Goal: Communication & Community: Participate in discussion

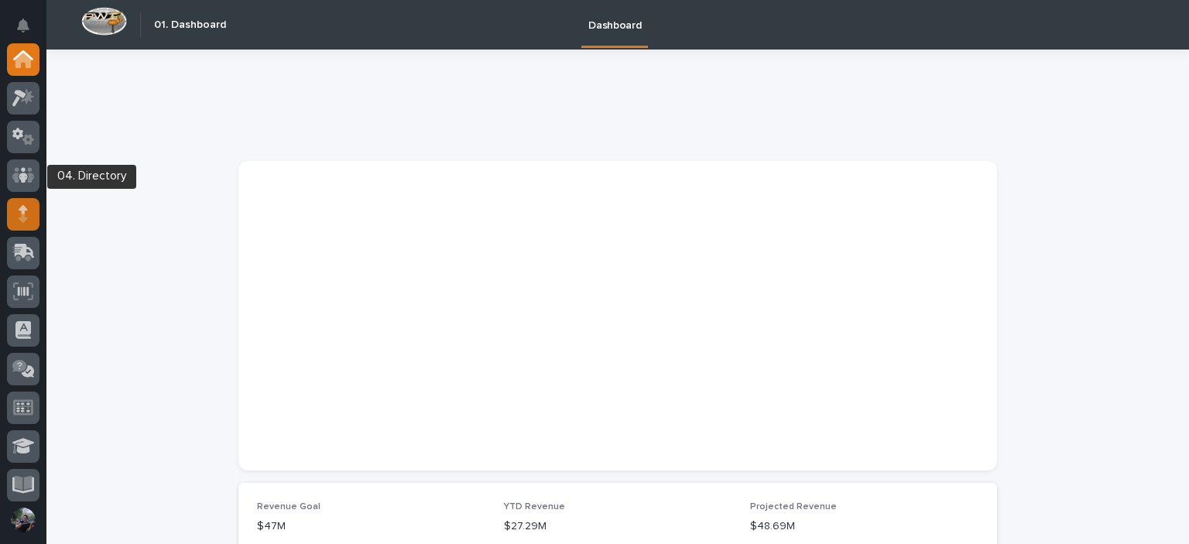
click at [21, 208] on icon at bounding box center [23, 209] width 9 height 9
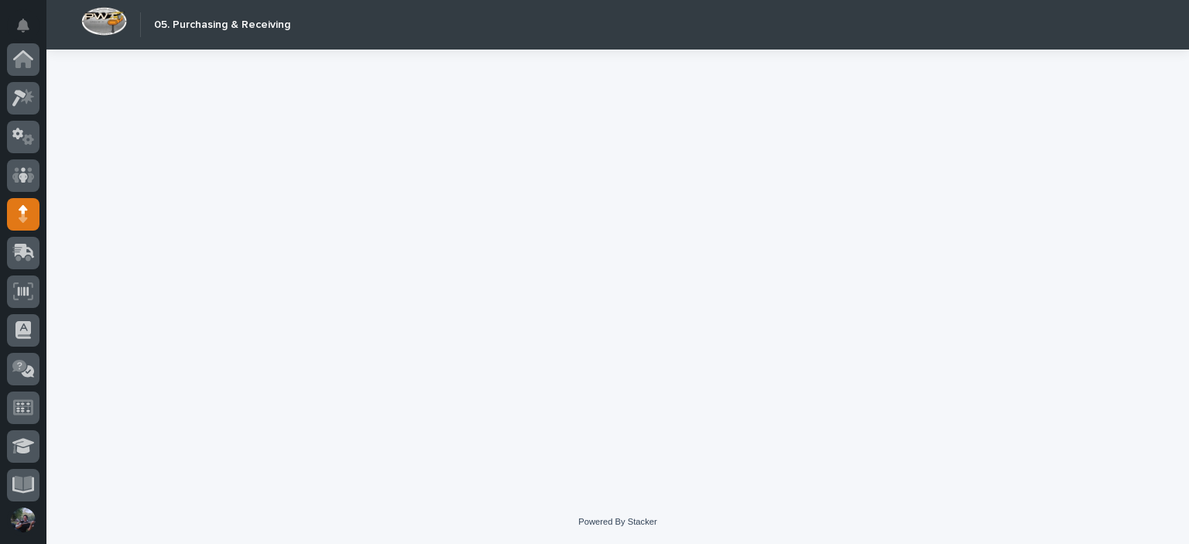
scroll to position [155, 0]
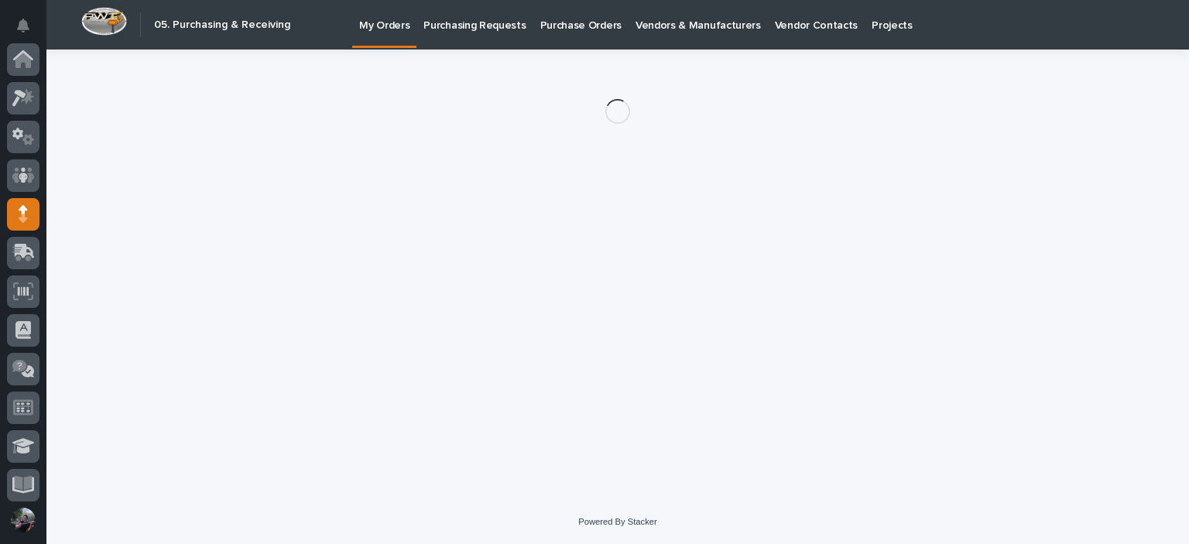
scroll to position [155, 0]
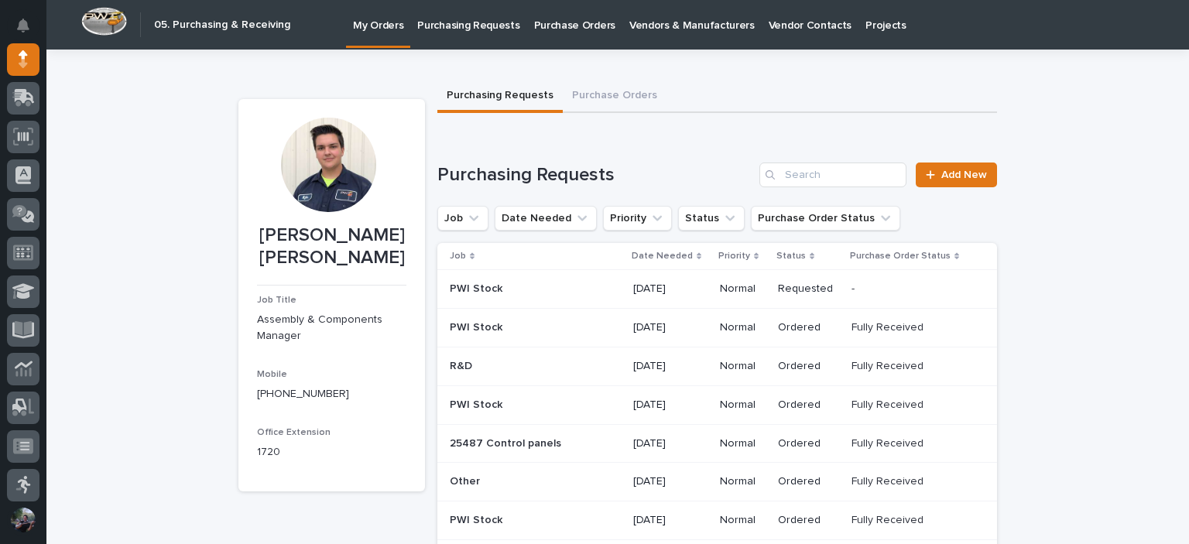
click at [948, 173] on span "Add New" at bounding box center [964, 174] width 46 height 11
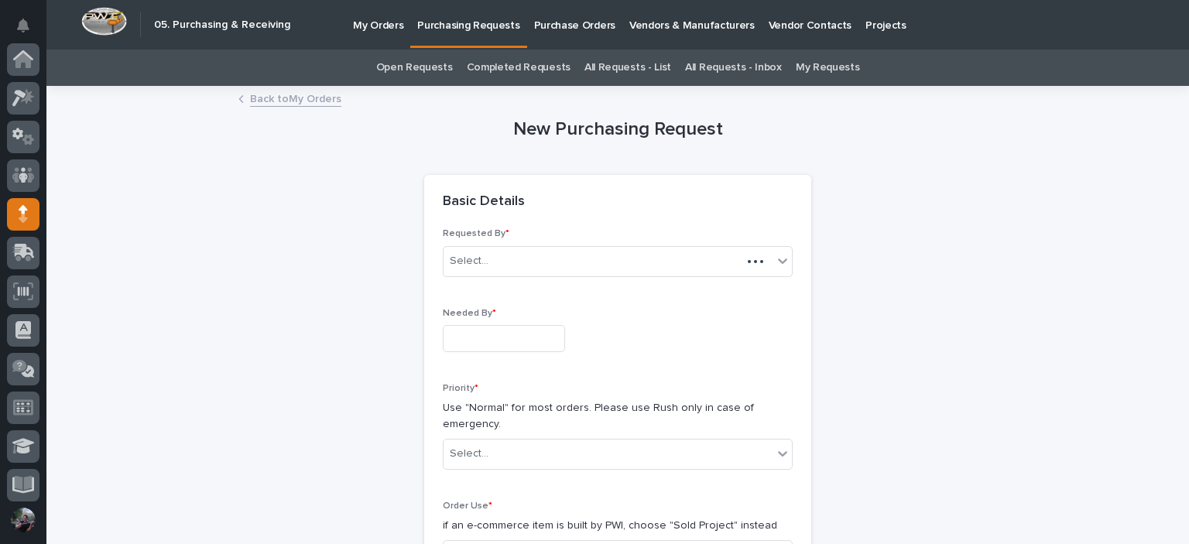
scroll to position [155, 0]
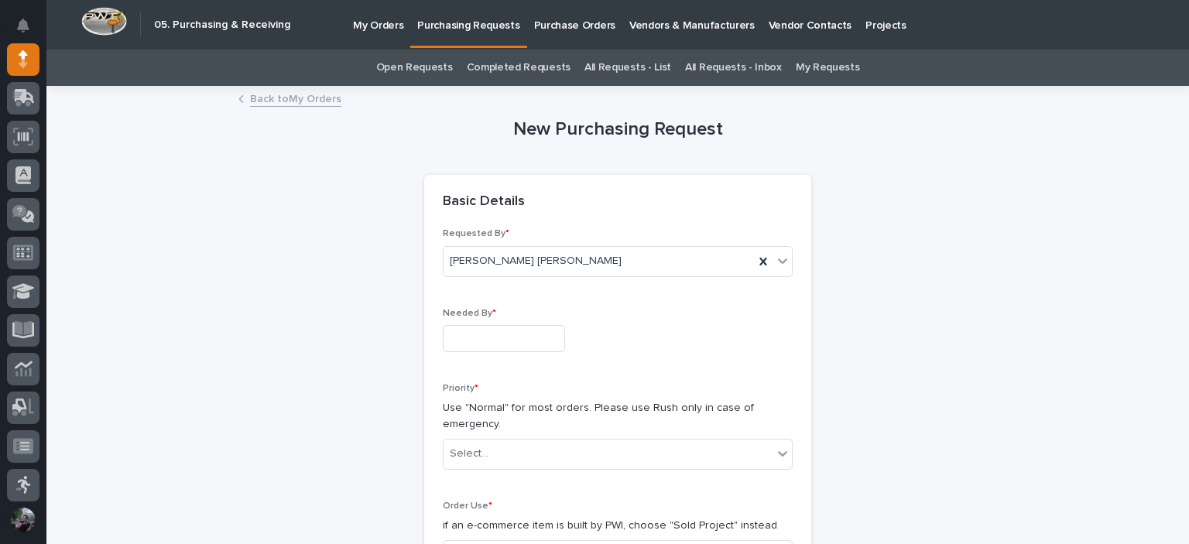
click at [492, 332] on input "text" at bounding box center [504, 338] width 122 height 27
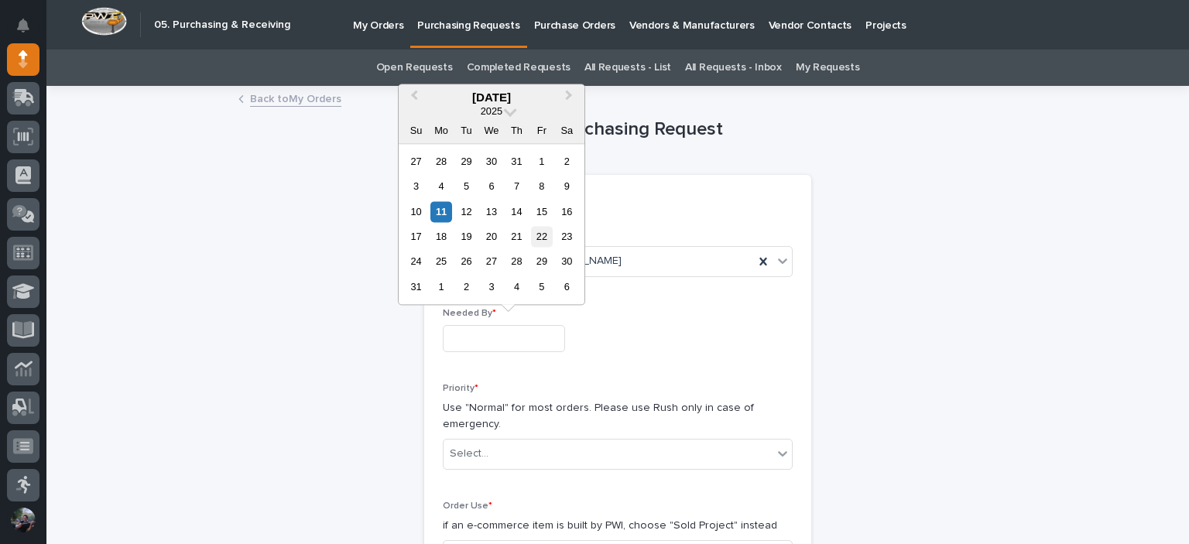
click at [532, 234] on div "22" at bounding box center [541, 236] width 21 height 21
type input "**********"
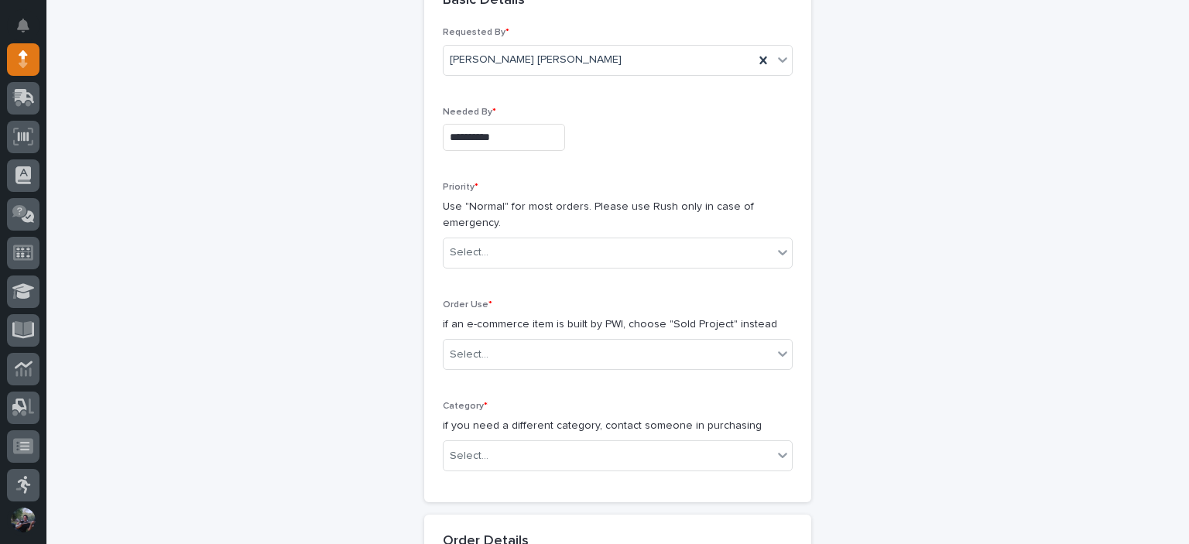
scroll to position [206, 0]
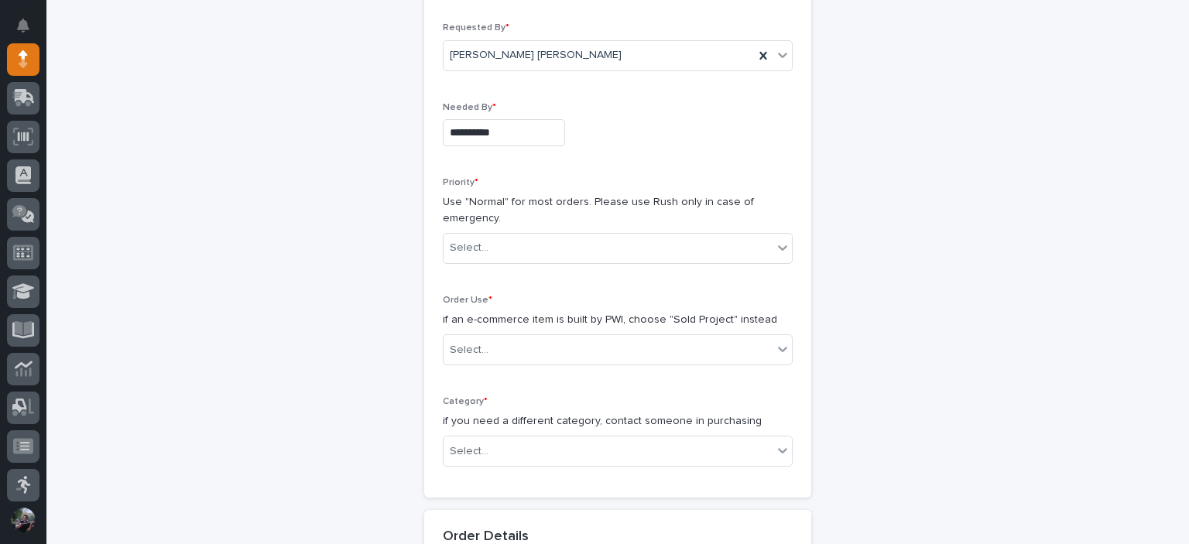
click at [503, 228] on div "Priority * Use "Normal" for most orders. Please use Rush only in case of emerge…" at bounding box center [618, 226] width 350 height 99
click at [508, 251] on div "Select..." at bounding box center [607, 248] width 329 height 26
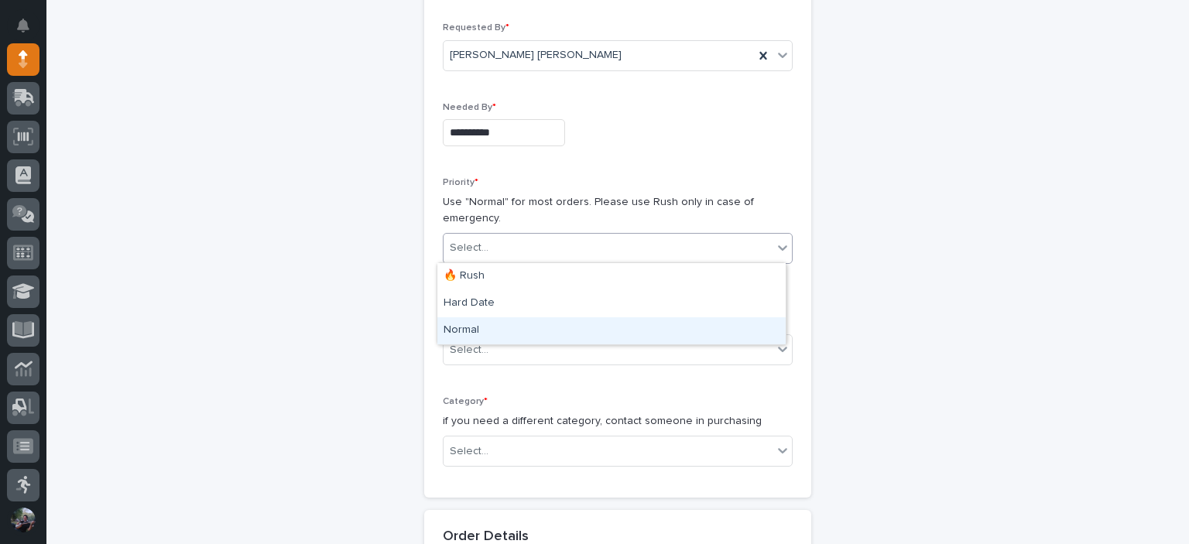
drag, startPoint x: 501, startPoint y: 289, endPoint x: 495, endPoint y: 327, distance: 39.2
click at [492, 325] on div "Normal" at bounding box center [611, 330] width 348 height 27
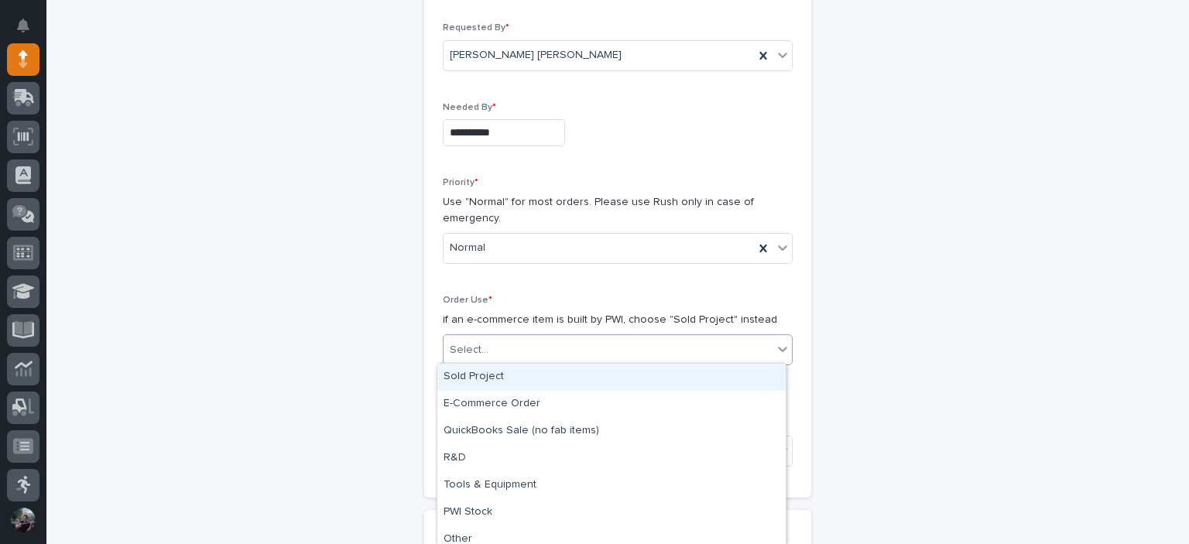
click at [496, 352] on div "Select..." at bounding box center [607, 350] width 329 height 26
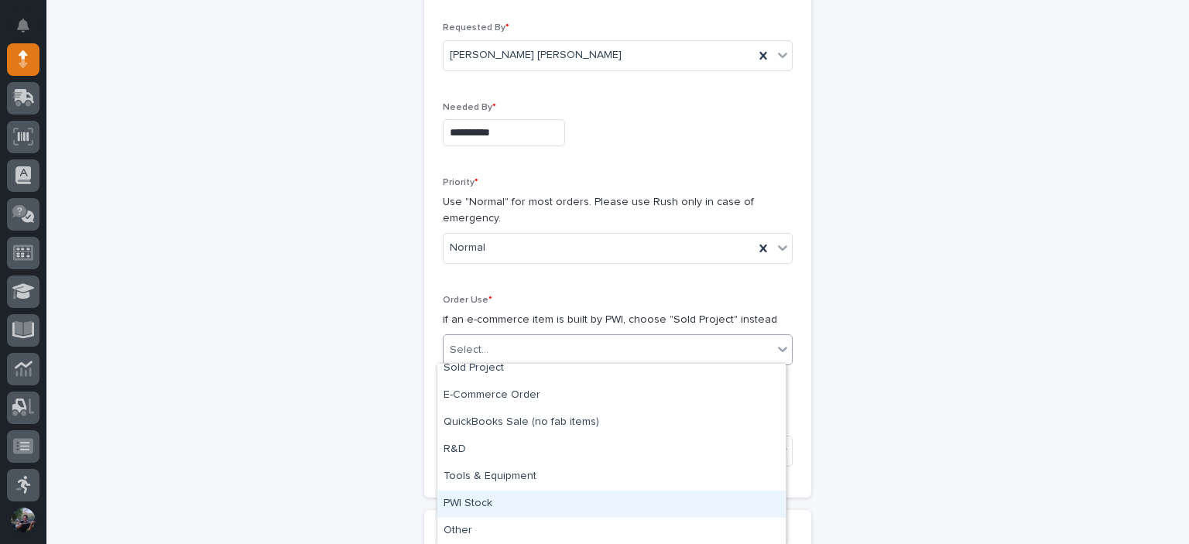
drag, startPoint x: 514, startPoint y: 518, endPoint x: 515, endPoint y: 509, distance: 8.7
click at [515, 509] on div "PWI Stock" at bounding box center [611, 504] width 348 height 27
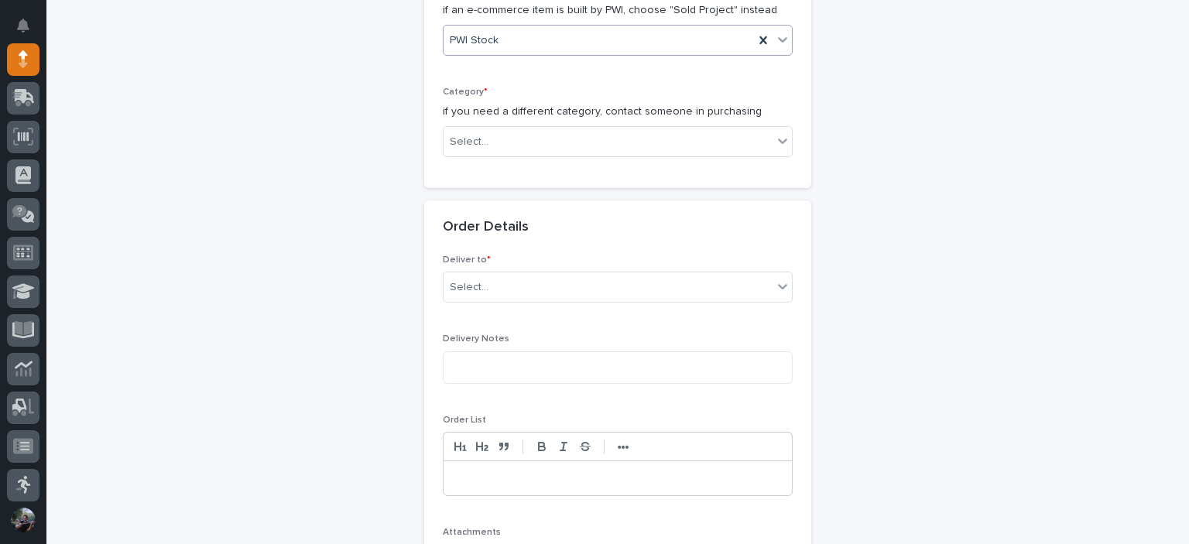
scroll to position [515, 0]
click at [506, 159] on div "Category * if you need a different category, contact someone in purchasing Sele…" at bounding box center [618, 128] width 350 height 83
click at [515, 149] on div "Select..." at bounding box center [607, 142] width 329 height 26
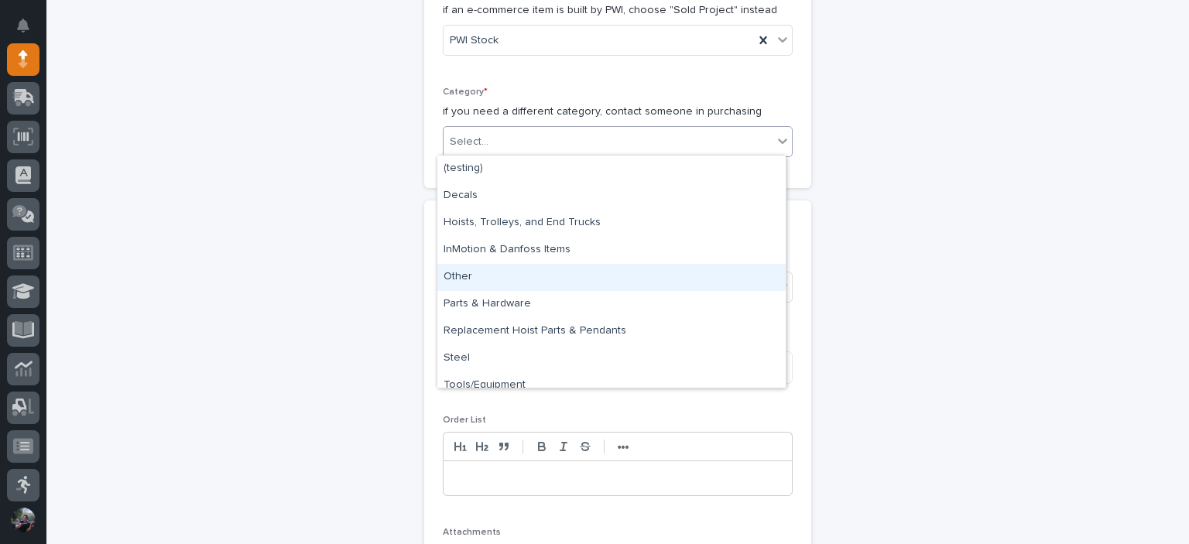
scroll to position [12, 0]
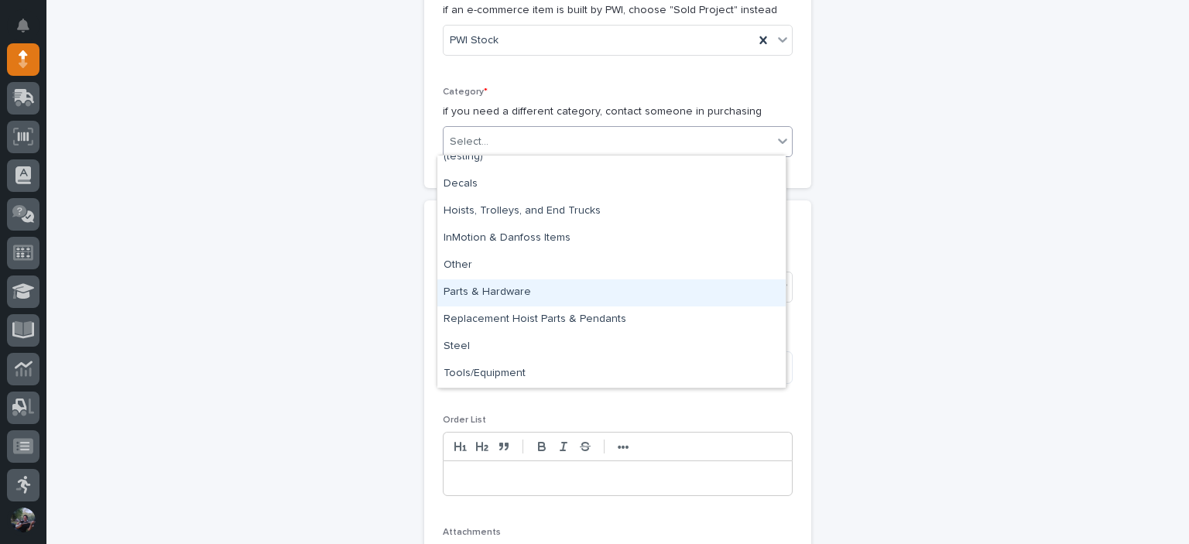
click at [524, 293] on div "Parts & Hardware" at bounding box center [611, 292] width 348 height 27
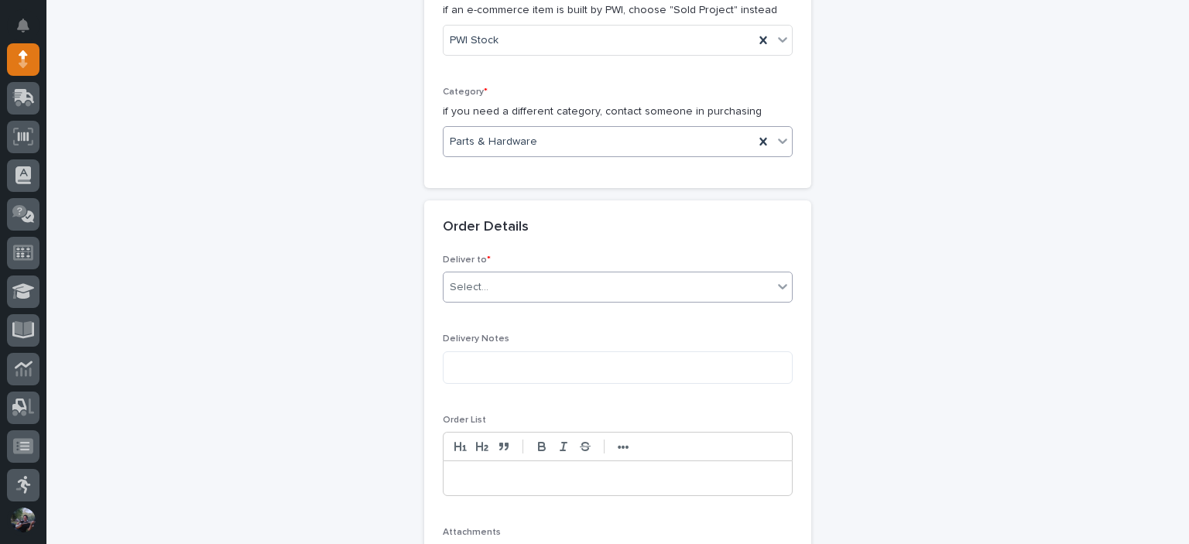
click at [527, 290] on div "Select..." at bounding box center [607, 288] width 329 height 26
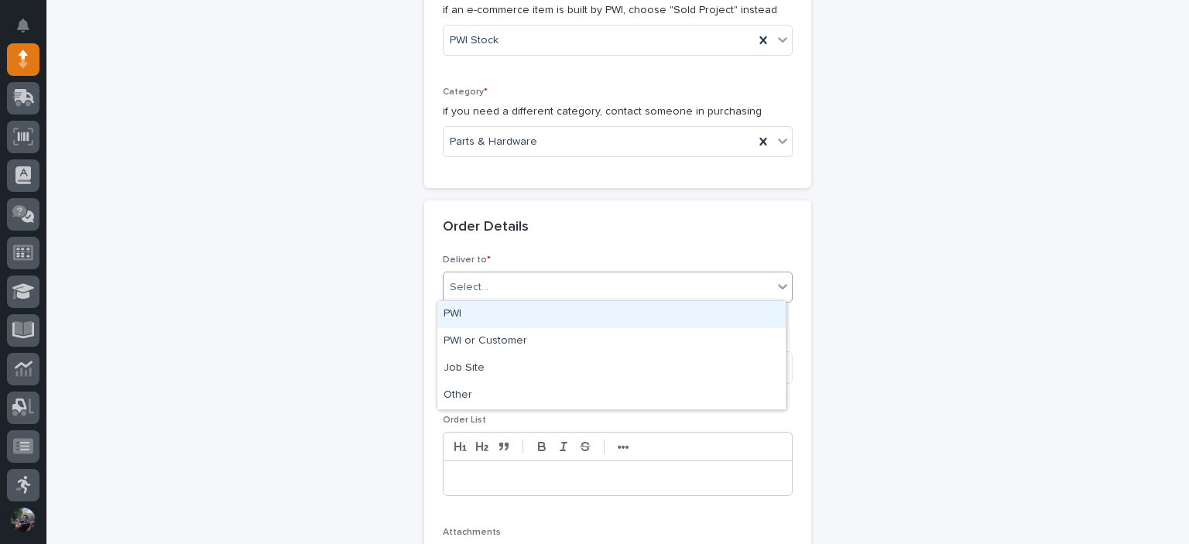
click at [519, 322] on div "PWI" at bounding box center [611, 314] width 348 height 27
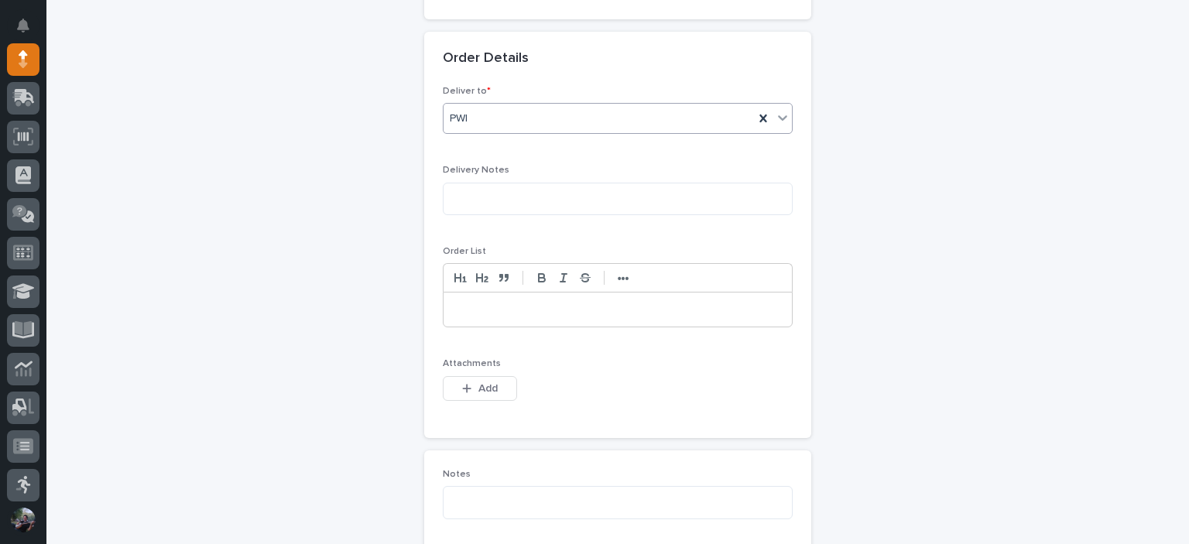
scroll to position [722, 0]
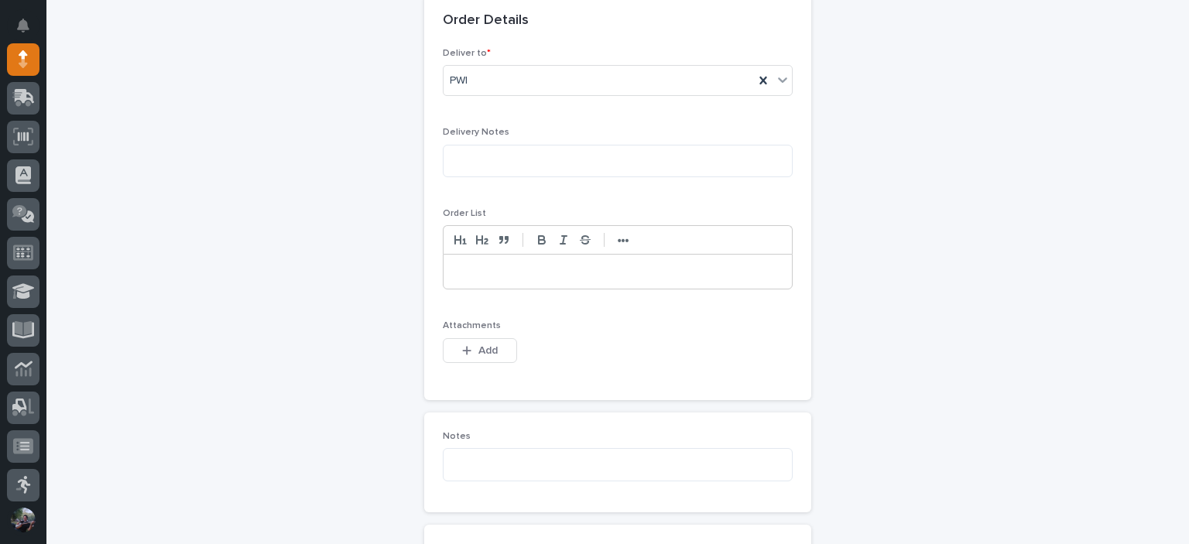
click at [568, 273] on p at bounding box center [617, 271] width 325 height 15
drag, startPoint x: 568, startPoint y: 273, endPoint x: 554, endPoint y: 273, distance: 13.9
drag, startPoint x: 554, startPoint y: 273, endPoint x: 477, endPoint y: 271, distance: 77.4
click at [477, 271] on p at bounding box center [617, 271] width 325 height 15
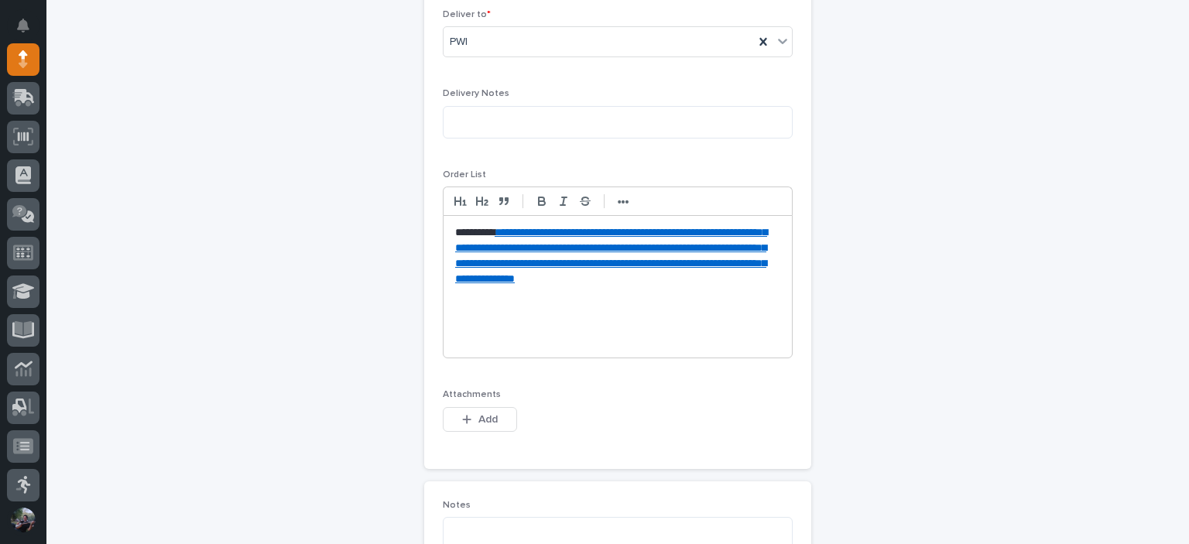
click at [455, 231] on p "**********" at bounding box center [617, 271] width 325 height 92
click at [514, 236] on p "**********" at bounding box center [617, 271] width 325 height 92
click at [500, 228] on p "**********" at bounding box center [617, 271] width 325 height 92
click at [536, 321] on p at bounding box center [617, 325] width 325 height 15
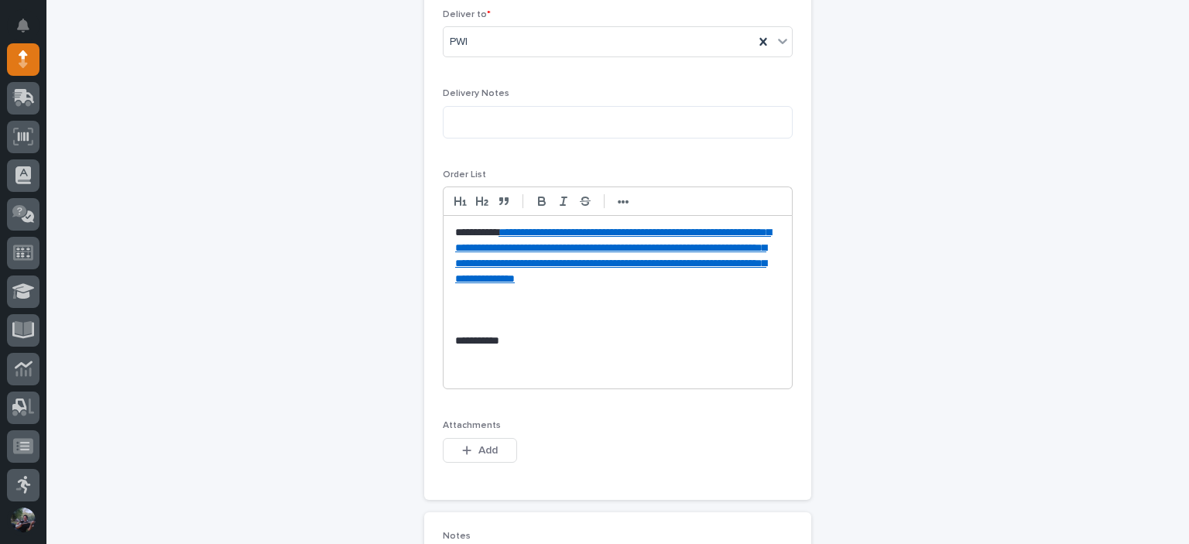
scroll to position [791, 0]
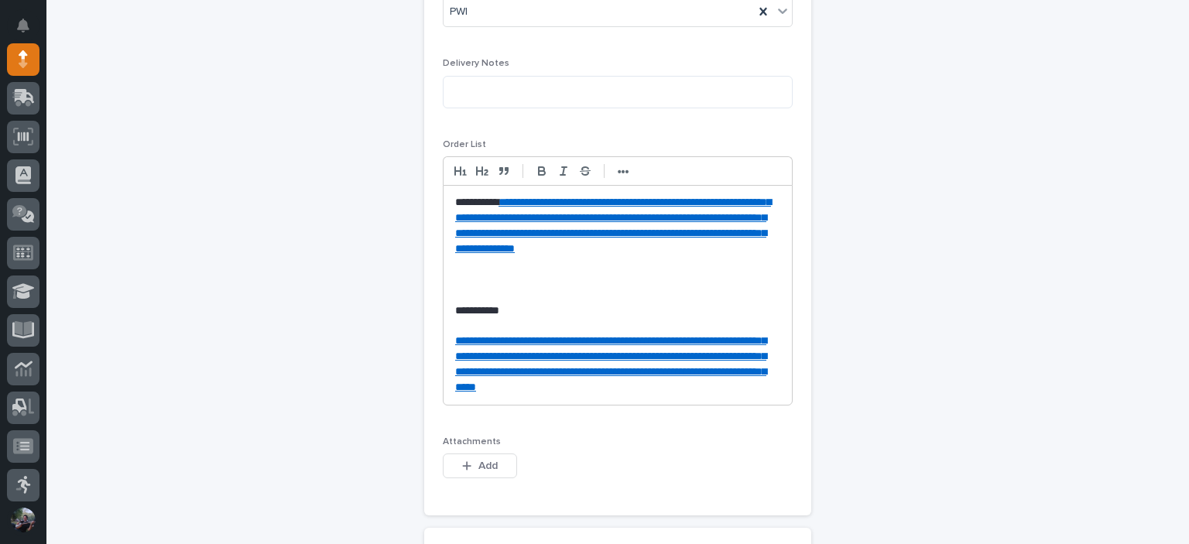
click at [464, 327] on p at bounding box center [617, 325] width 325 height 15
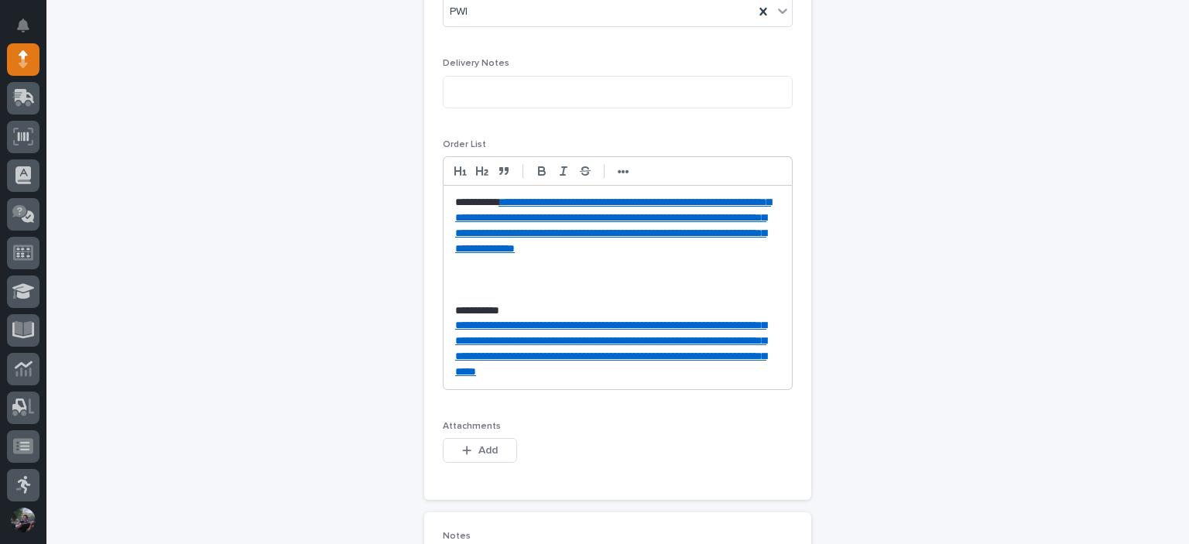
click at [660, 389] on div "**********" at bounding box center [617, 288] width 348 height 204
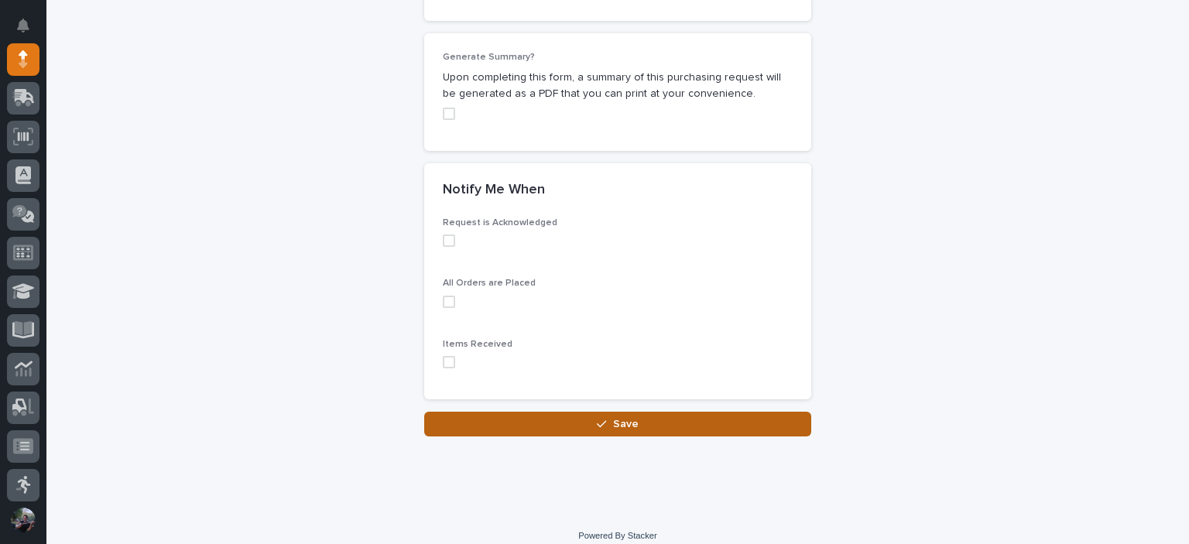
scroll to position [1409, 0]
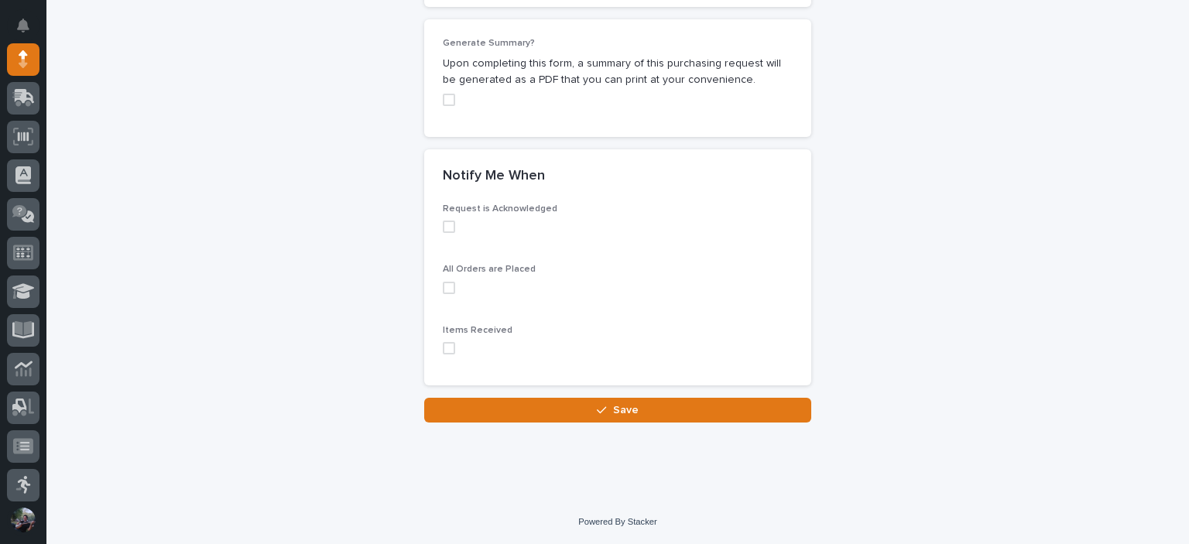
click at [443, 348] on span at bounding box center [449, 348] width 12 height 12
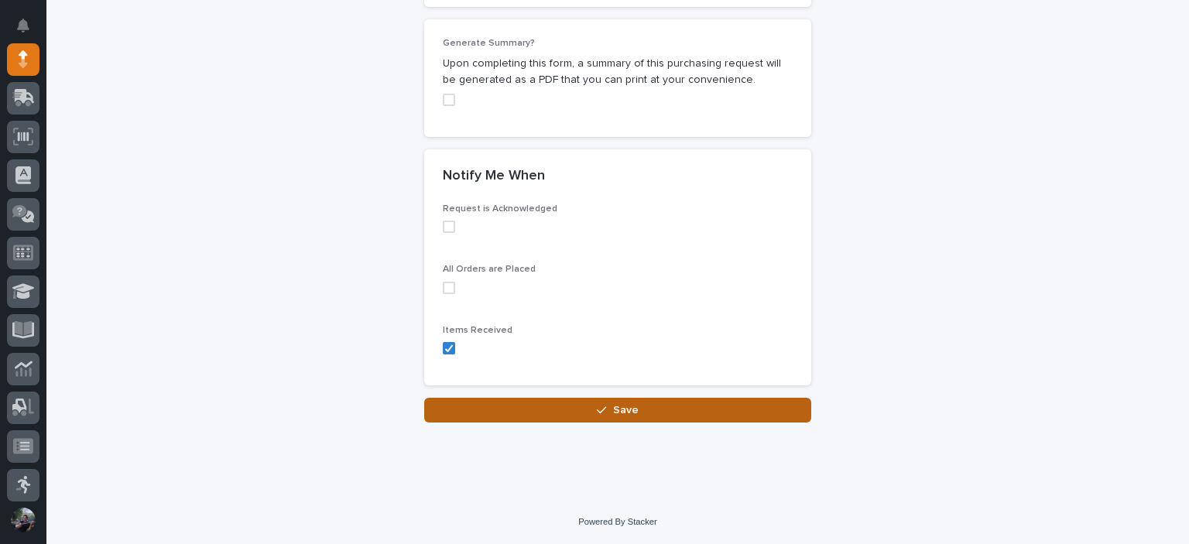
click at [520, 423] on button "Save" at bounding box center [617, 410] width 387 height 25
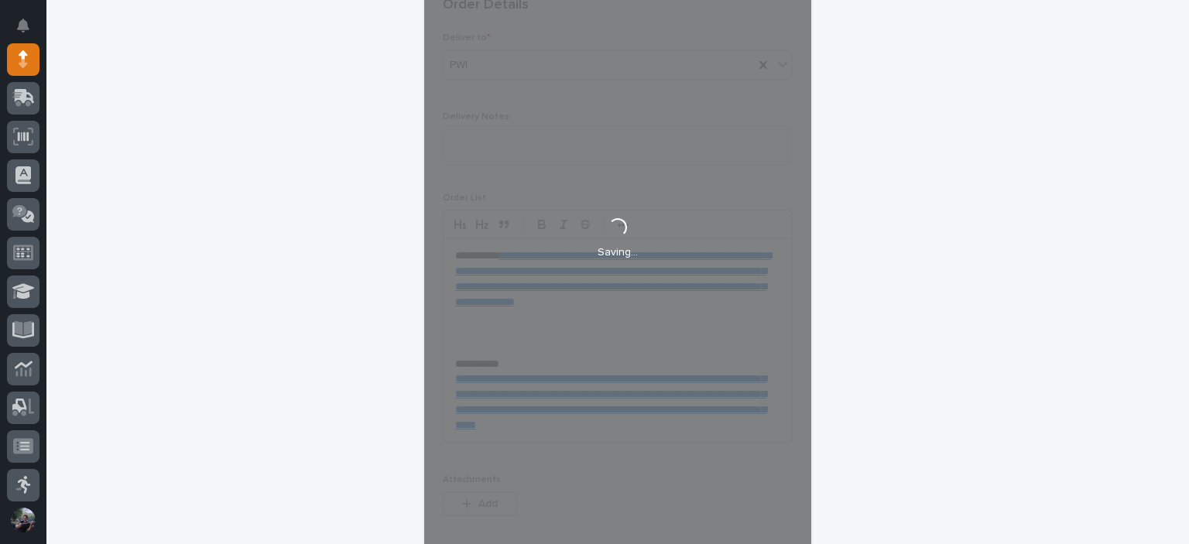
scroll to position [532, 0]
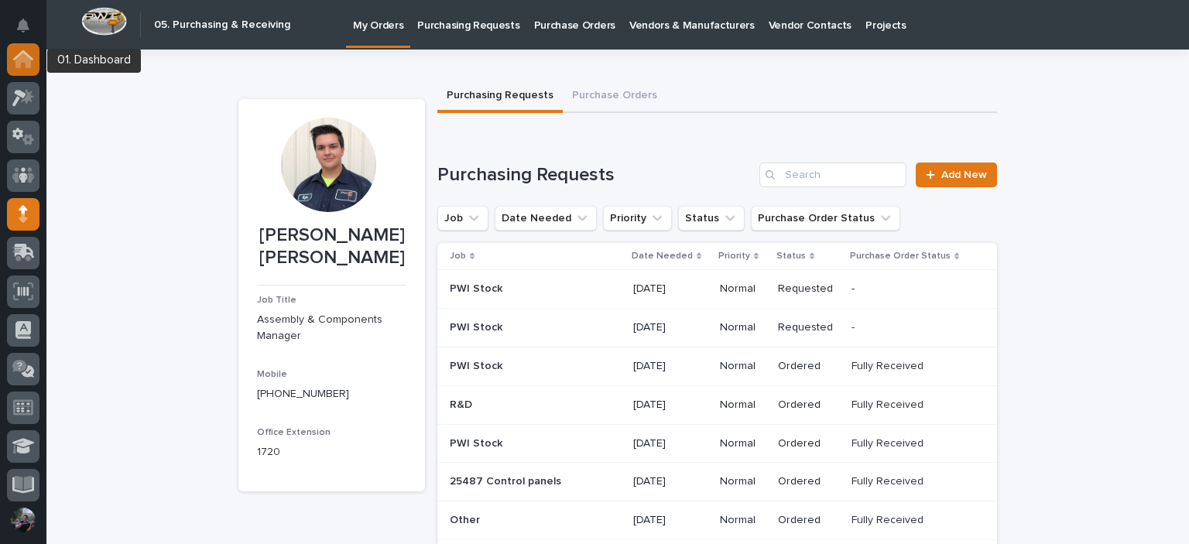
click at [20, 57] on icon at bounding box center [22, 60] width 15 height 15
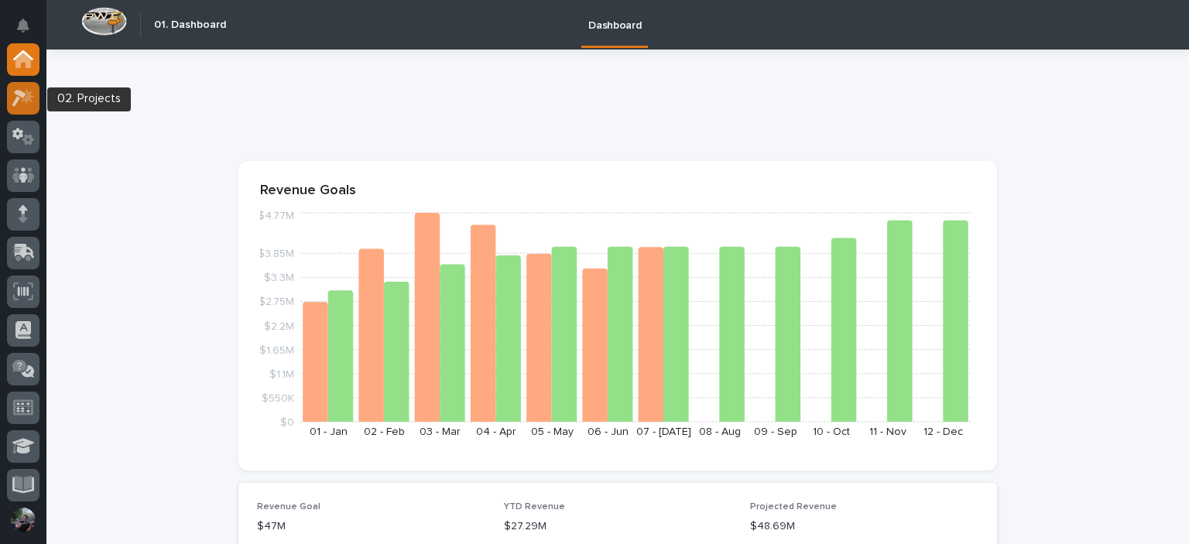
click at [31, 92] on icon at bounding box center [27, 95] width 13 height 15
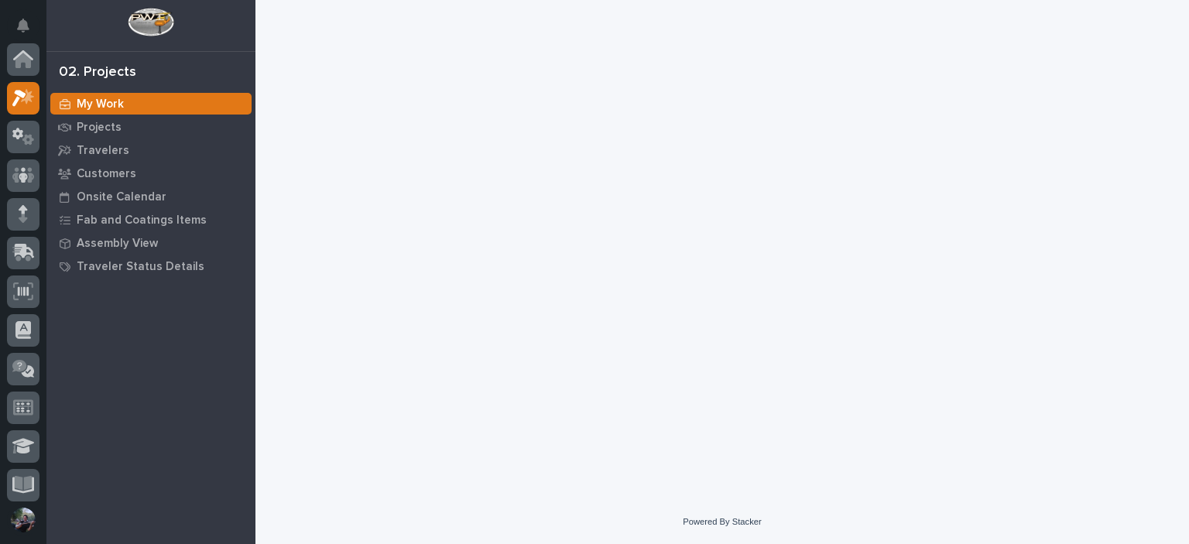
scroll to position [39, 0]
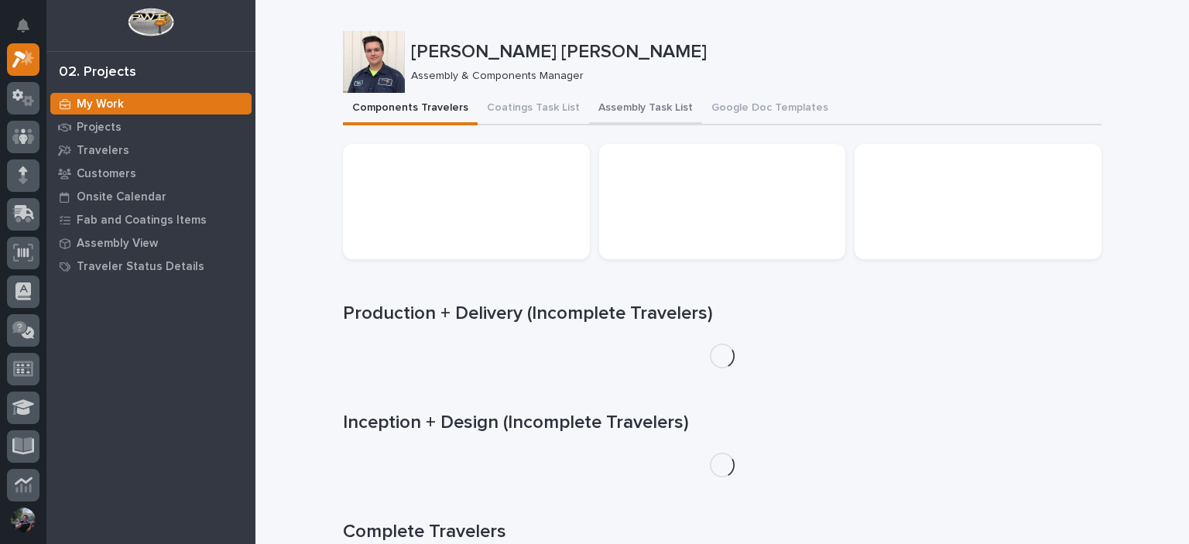
click at [612, 111] on button "Assembly Task List" at bounding box center [645, 109] width 113 height 33
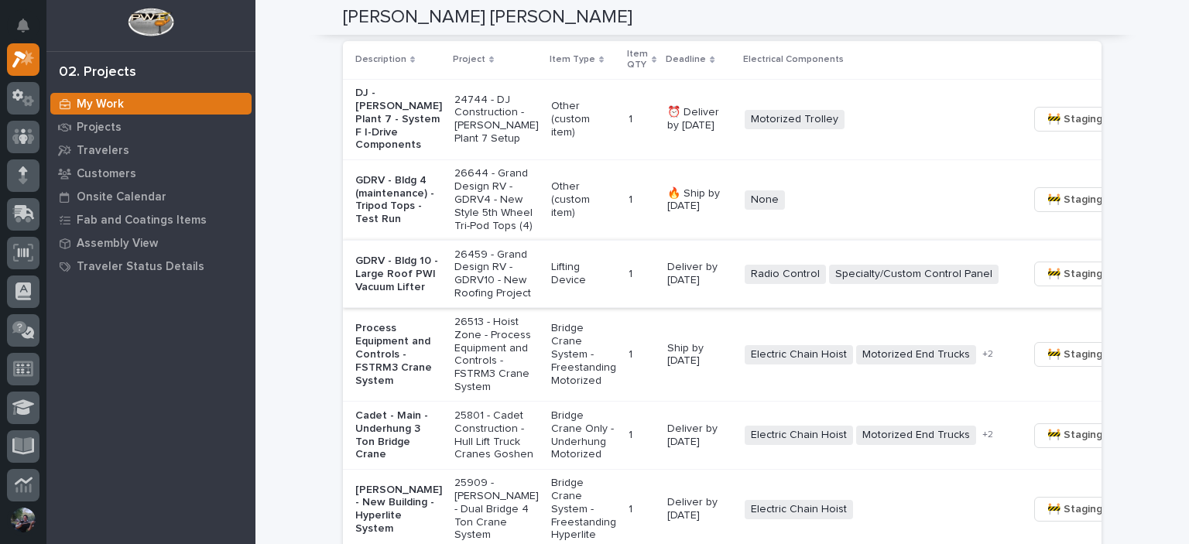
scroll to position [980, 0]
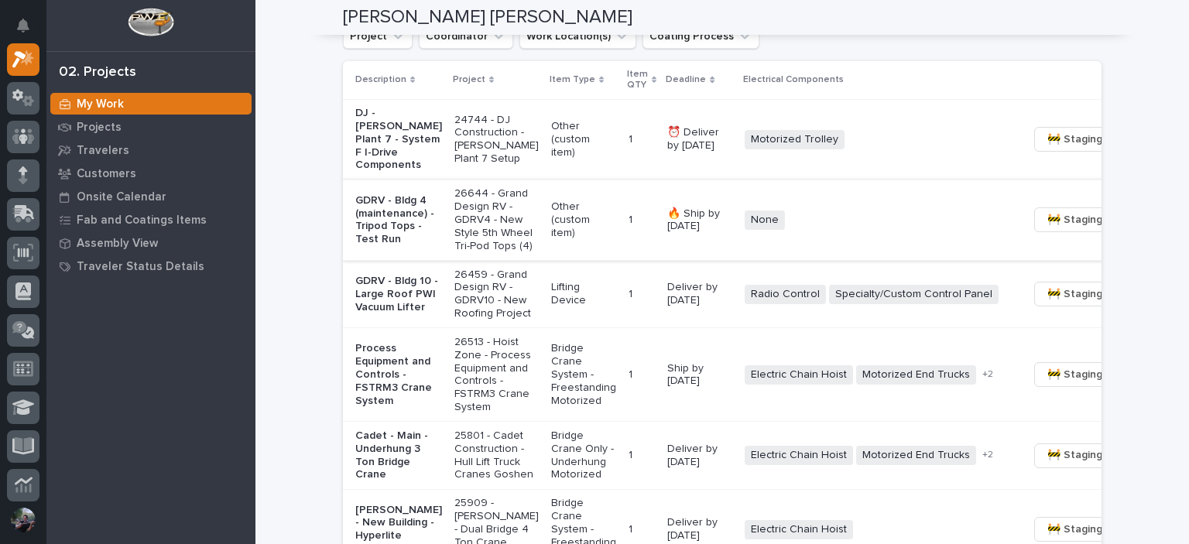
click at [1034, 232] on button "🚧 Staging →" at bounding box center [1079, 219] width 91 height 25
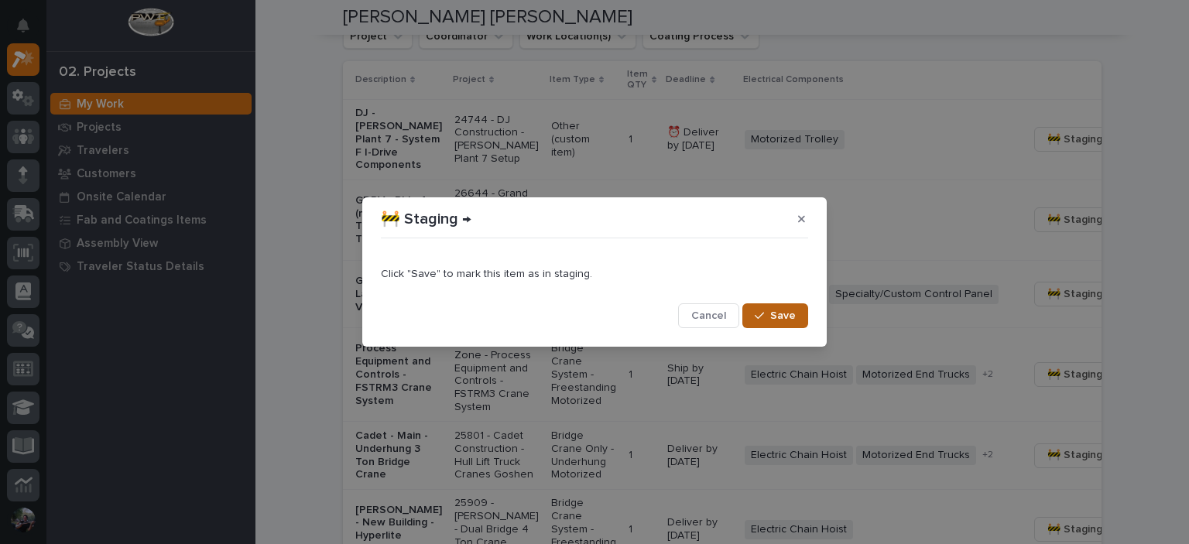
click at [750, 306] on button "Save" at bounding box center [775, 315] width 66 height 25
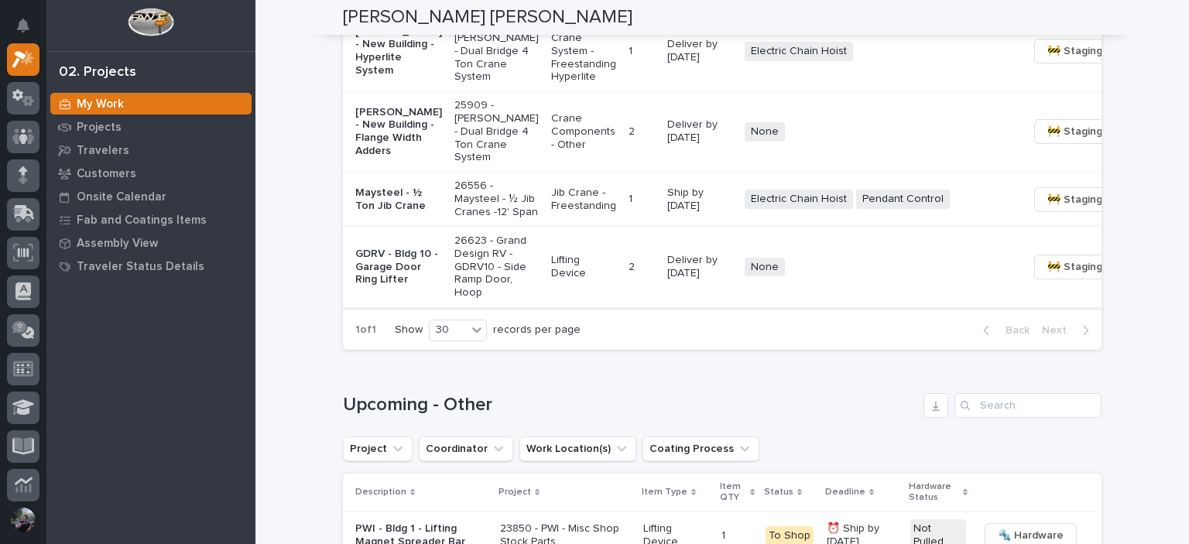
scroll to position [1393, 0]
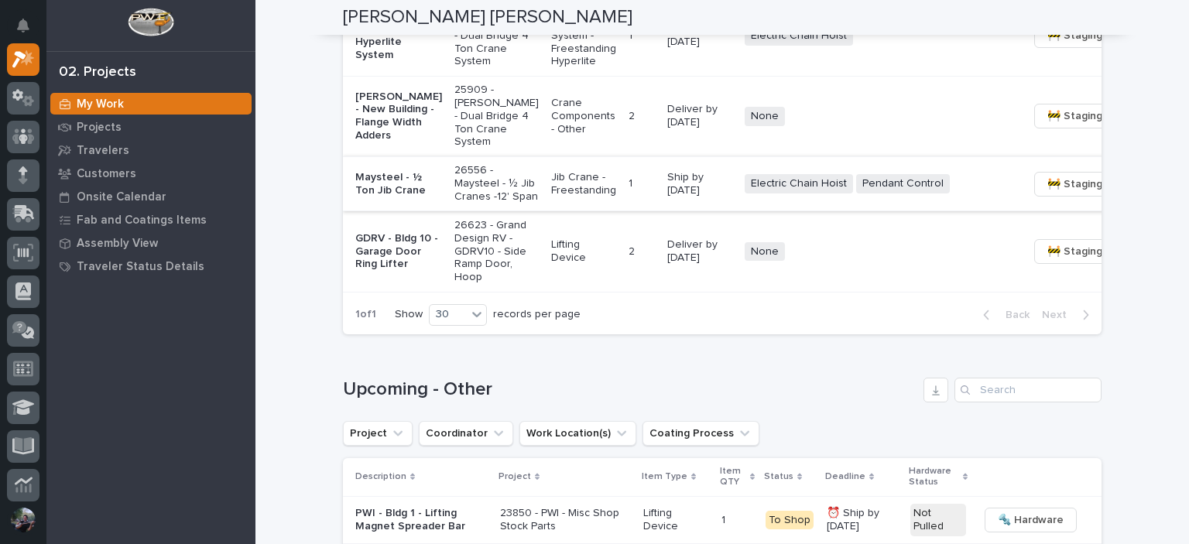
click at [1047, 193] on span "🚧 Staging →" at bounding box center [1079, 184] width 64 height 19
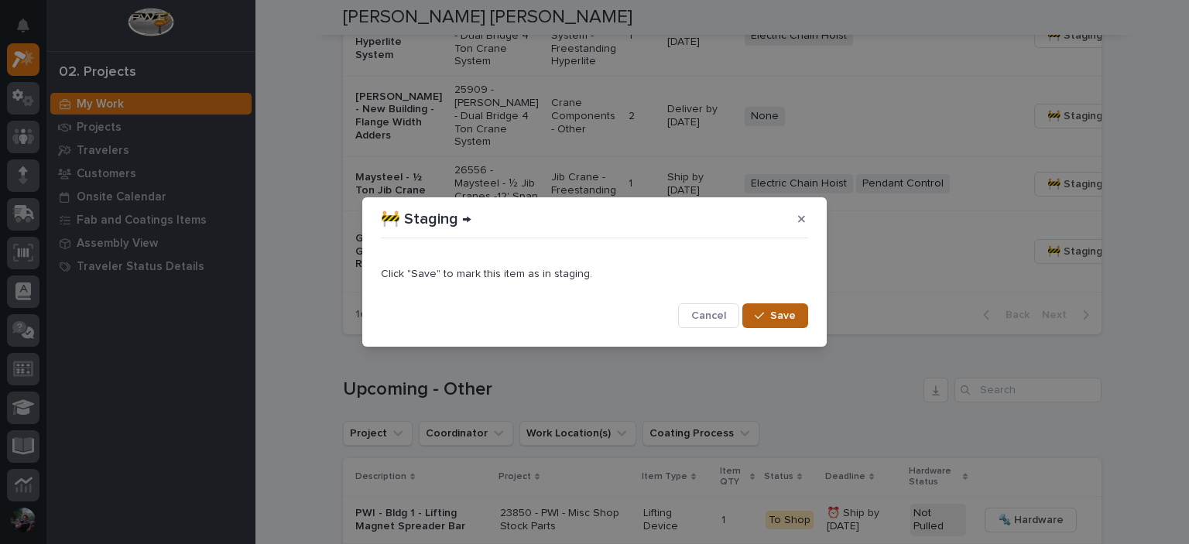
click at [760, 306] on button "Save" at bounding box center [775, 315] width 66 height 25
click at [710, 314] on span "Cancel" at bounding box center [708, 316] width 35 height 14
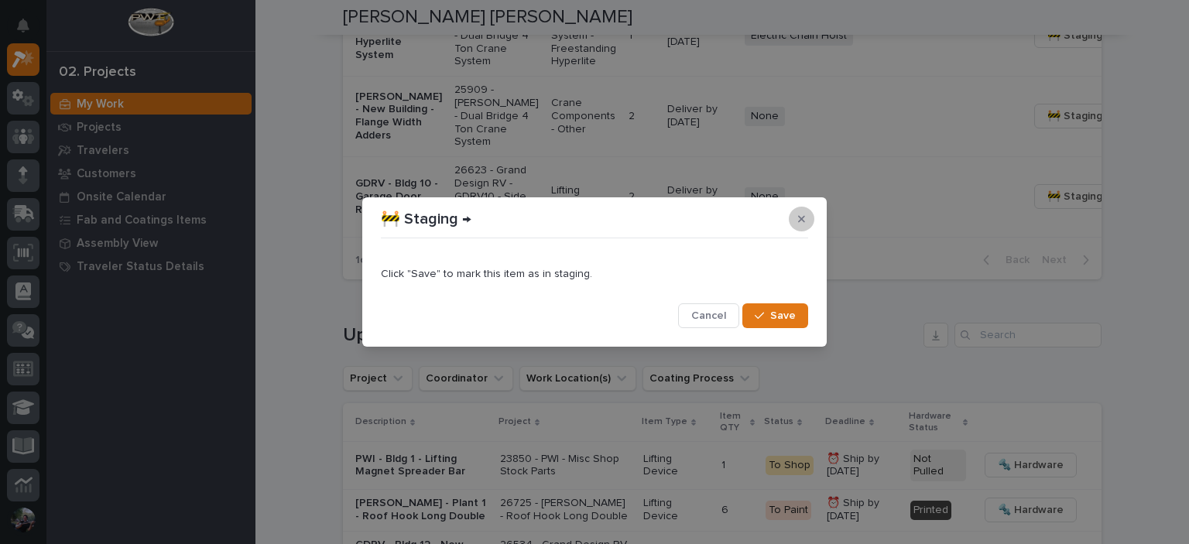
click at [806, 221] on button "button" at bounding box center [802, 219] width 26 height 25
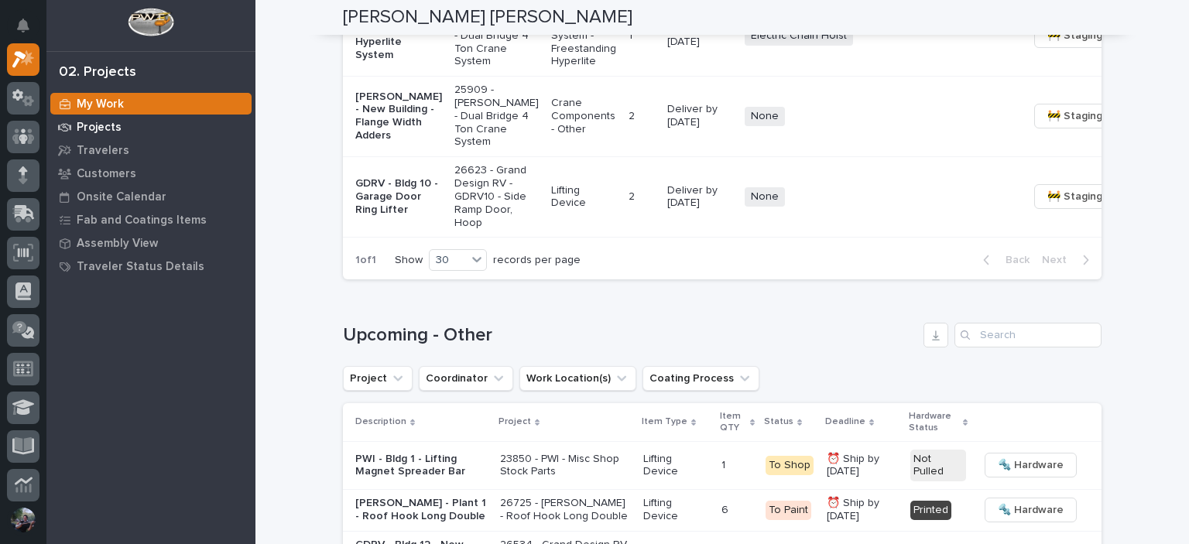
click at [72, 133] on div "Projects" at bounding box center [150, 127] width 201 height 22
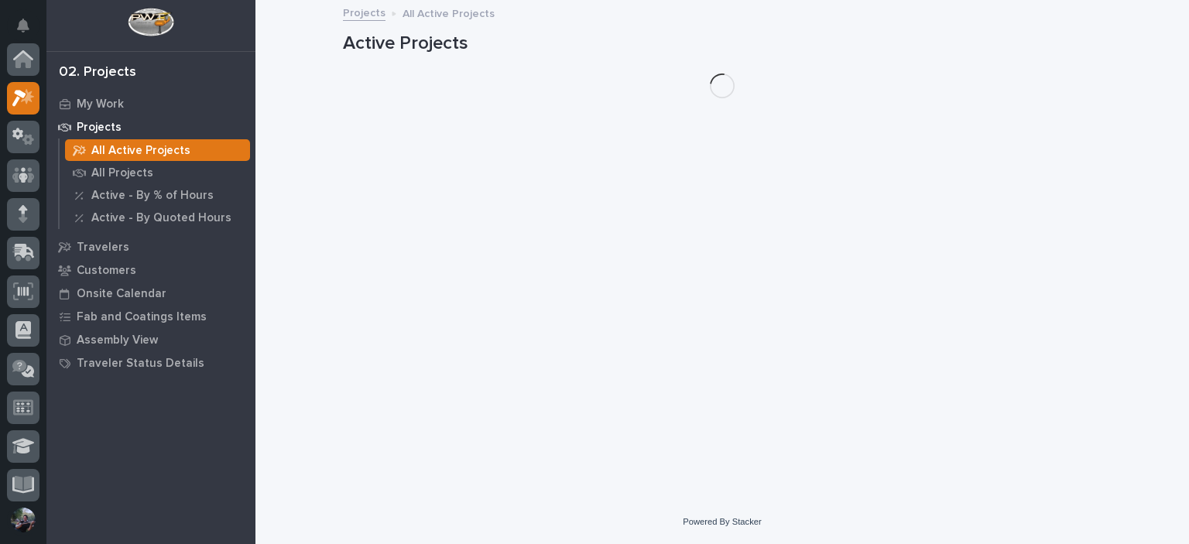
scroll to position [39, 0]
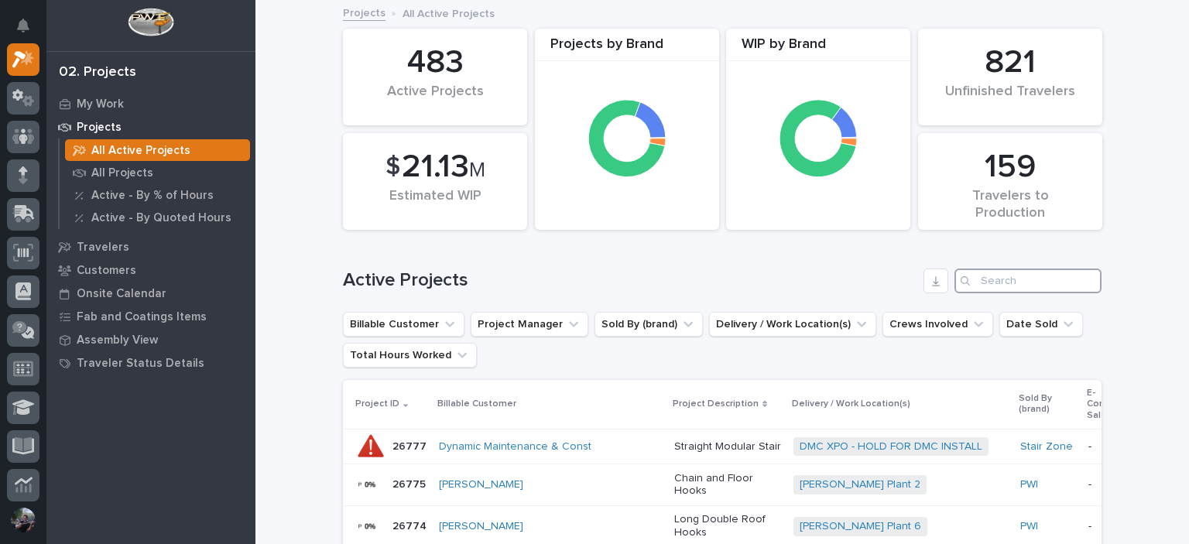
click at [1014, 285] on input "Search" at bounding box center [1027, 281] width 147 height 25
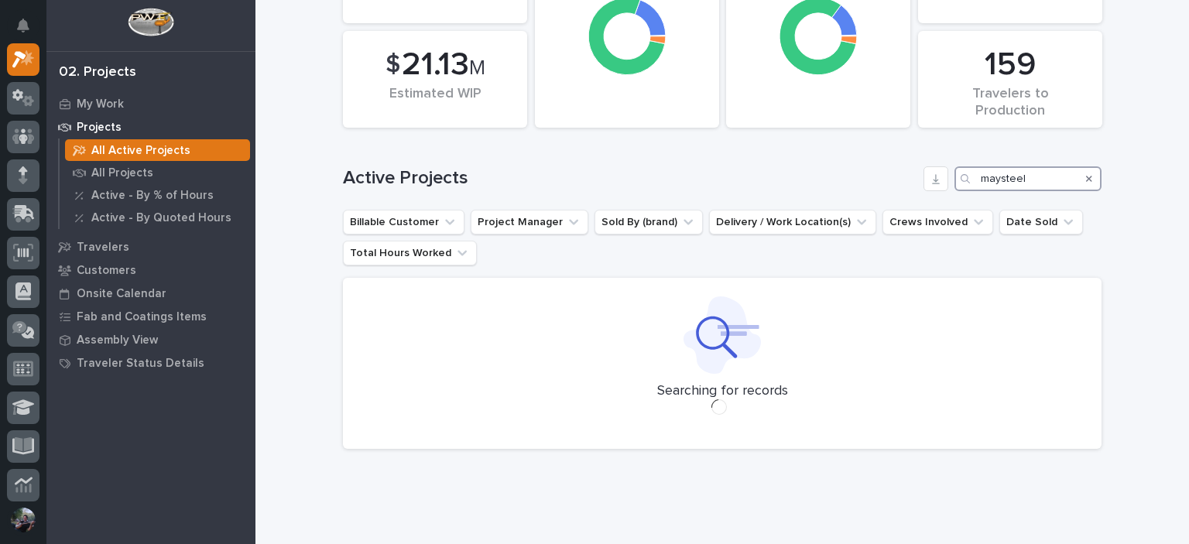
scroll to position [115, 0]
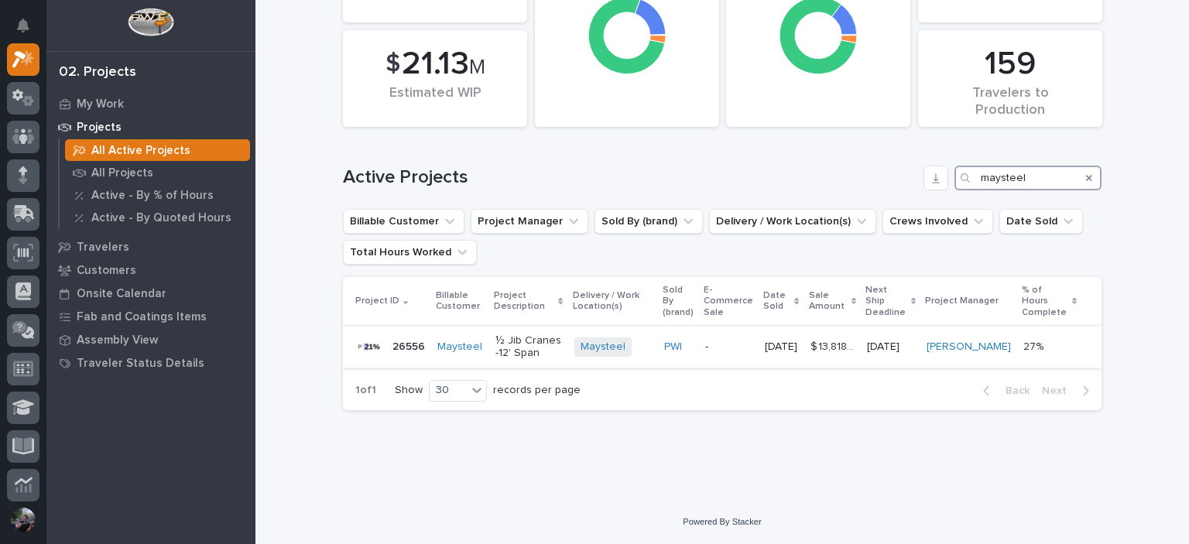
type input "maysteel"
click at [514, 338] on p "½ Jib Cranes -12' Span" at bounding box center [528, 347] width 67 height 26
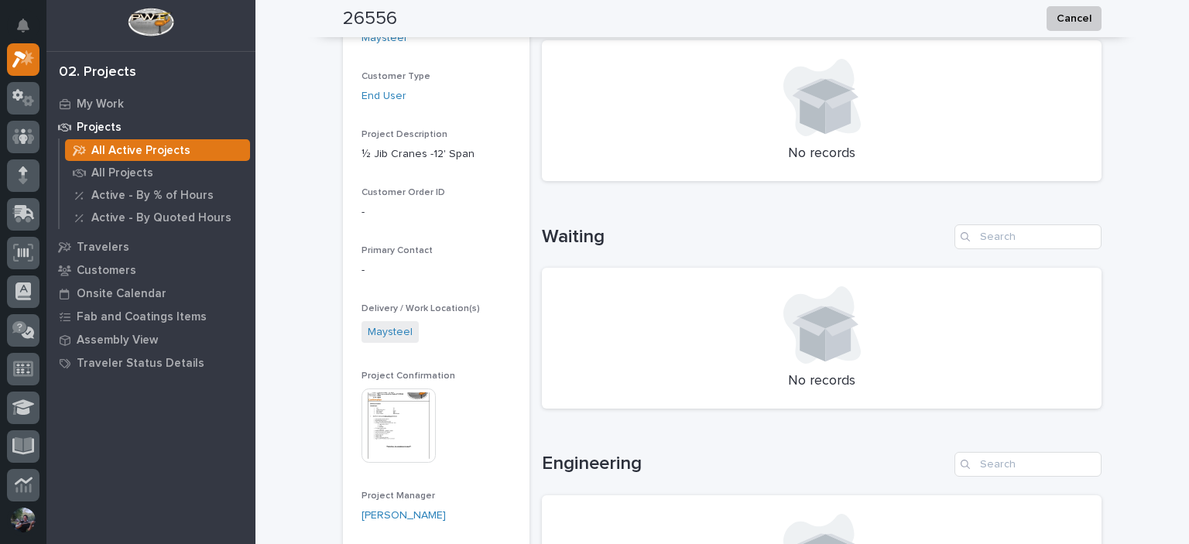
scroll to position [310, 0]
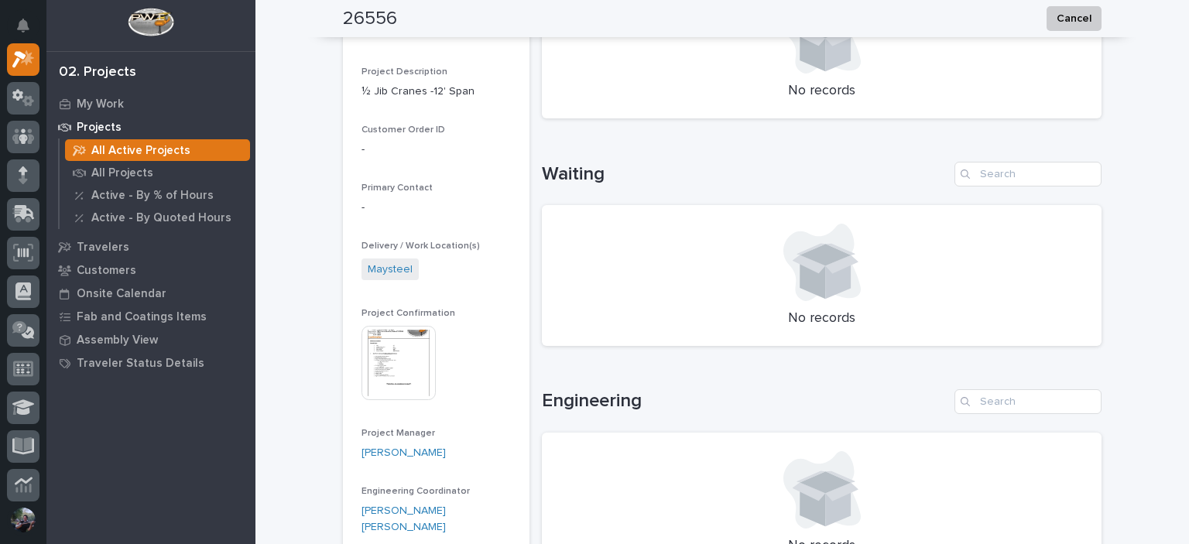
click at [394, 383] on img at bounding box center [398, 363] width 74 height 74
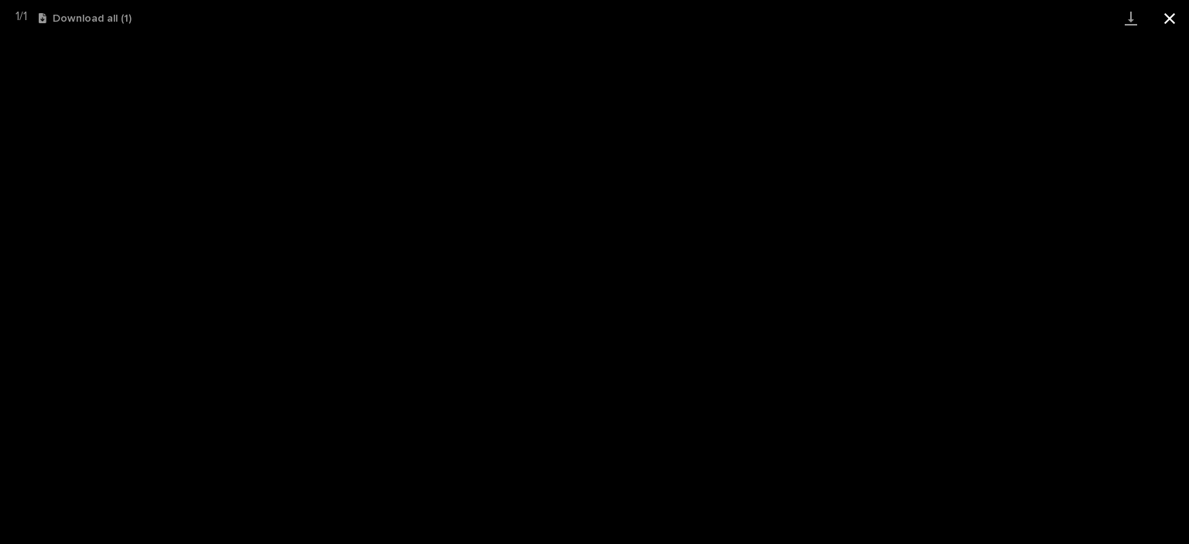
click at [1175, 13] on button "Close gallery" at bounding box center [1169, 18] width 39 height 36
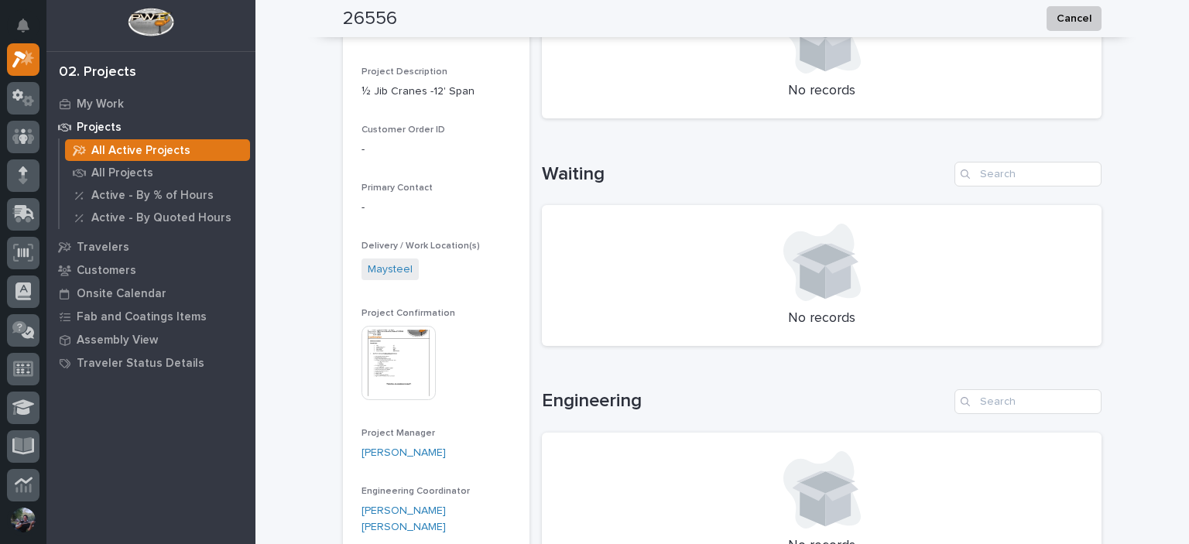
scroll to position [0, 0]
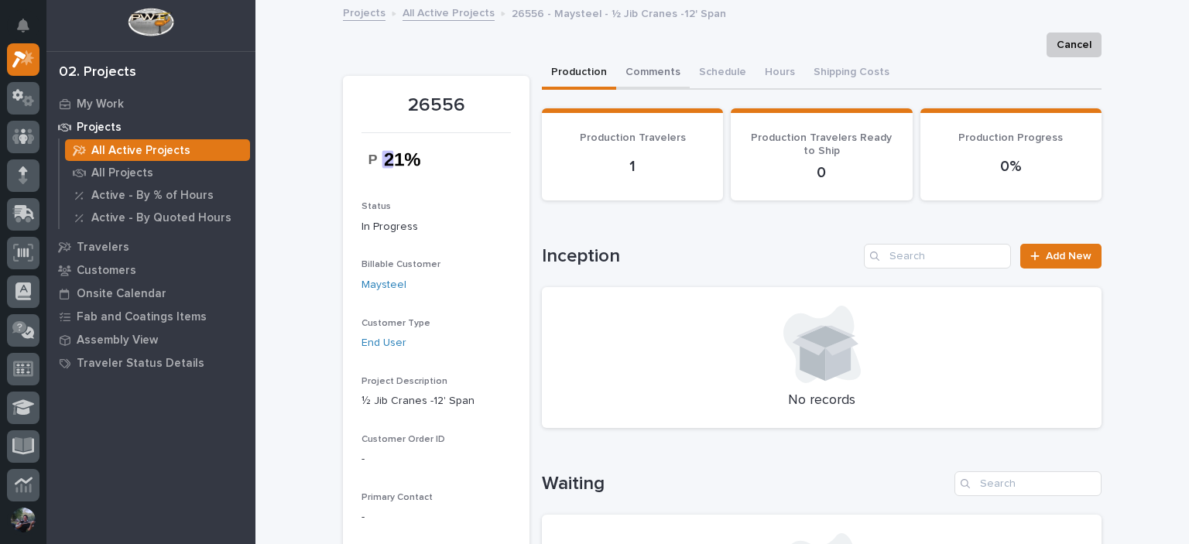
click at [660, 75] on button "Comments" at bounding box center [653, 73] width 74 height 33
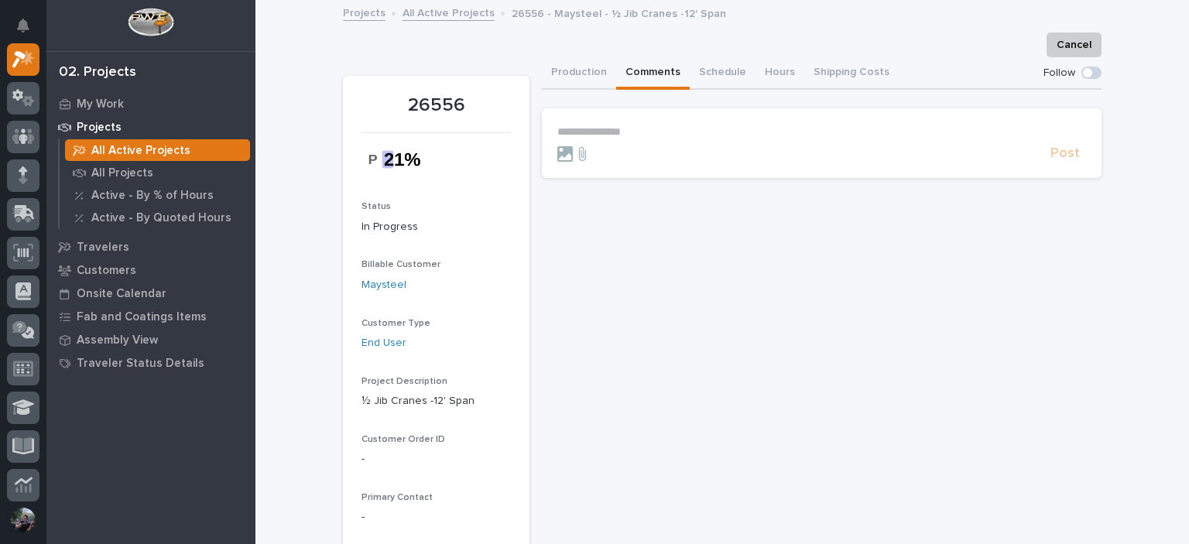
click at [632, 117] on section "**********" at bounding box center [822, 143] width 560 height 70
click at [635, 130] on p "**********" at bounding box center [821, 131] width 529 height 13
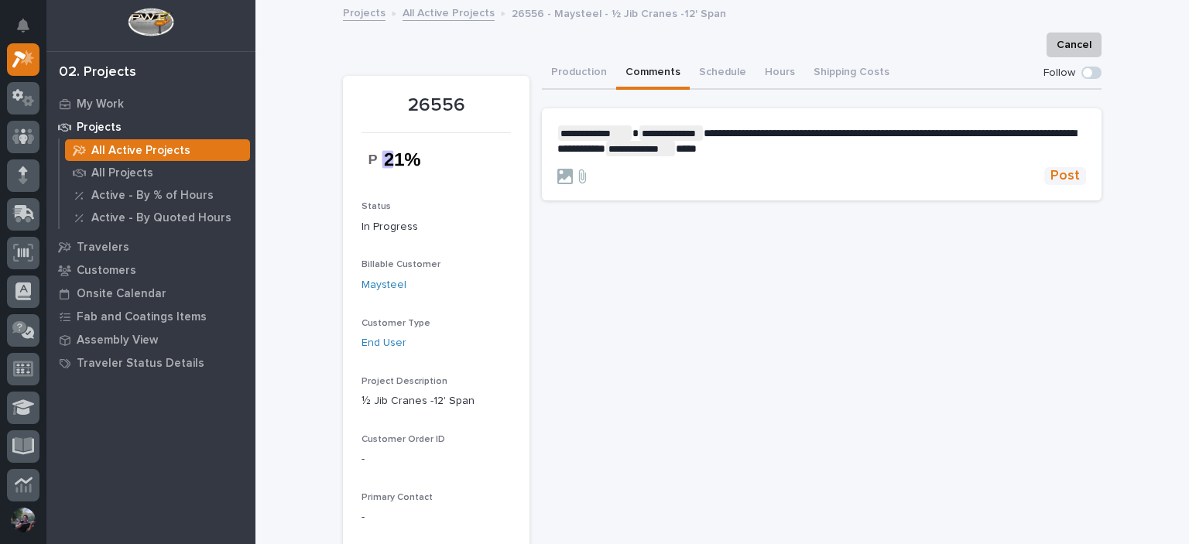
click at [1053, 179] on span "Post" at bounding box center [1064, 176] width 29 height 18
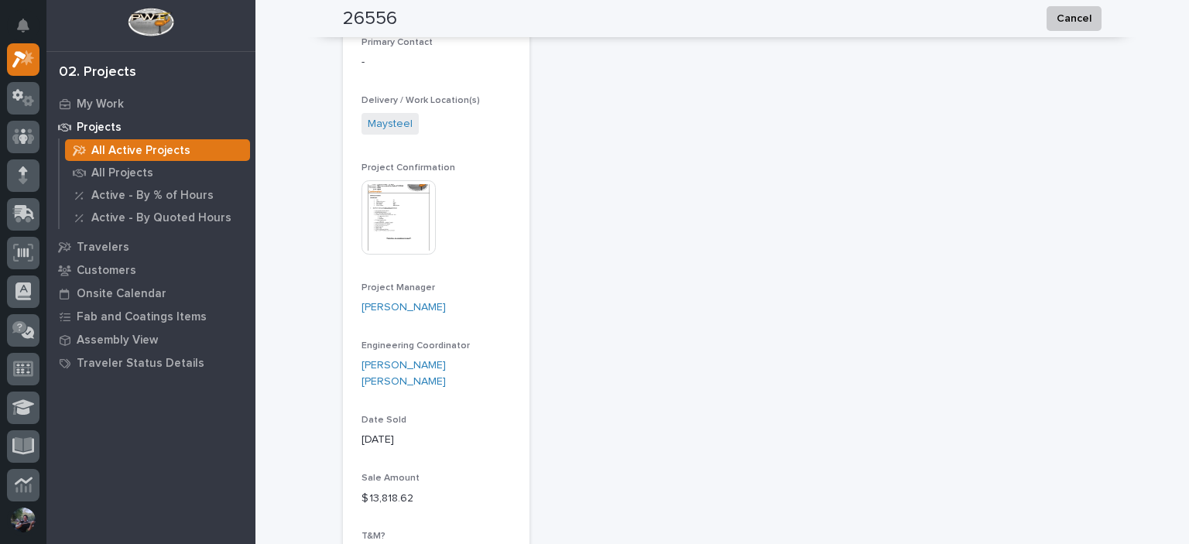
scroll to position [464, 0]
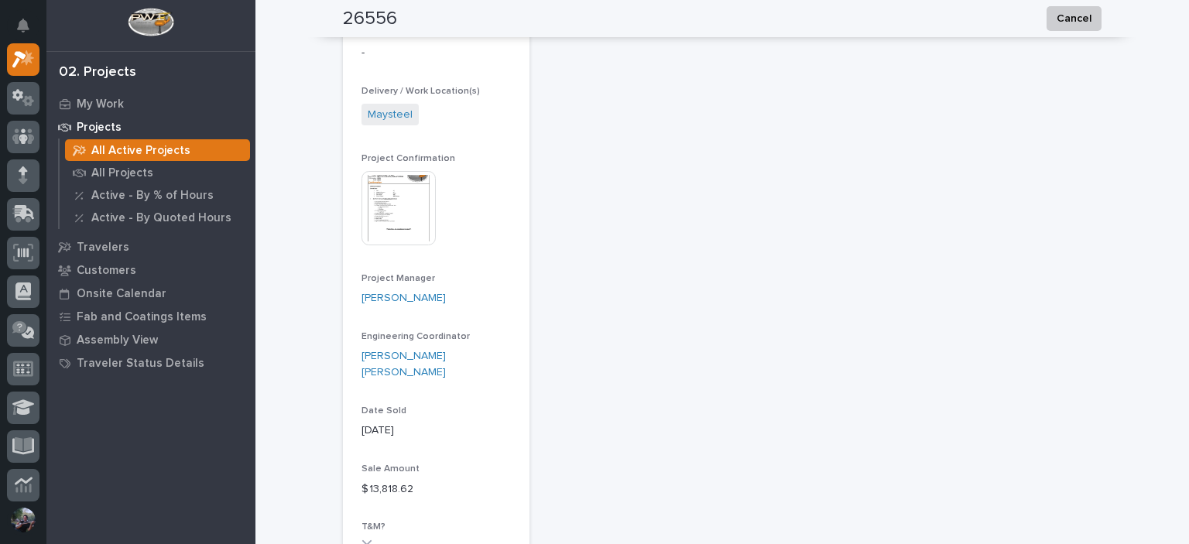
click at [408, 220] on img at bounding box center [398, 208] width 74 height 74
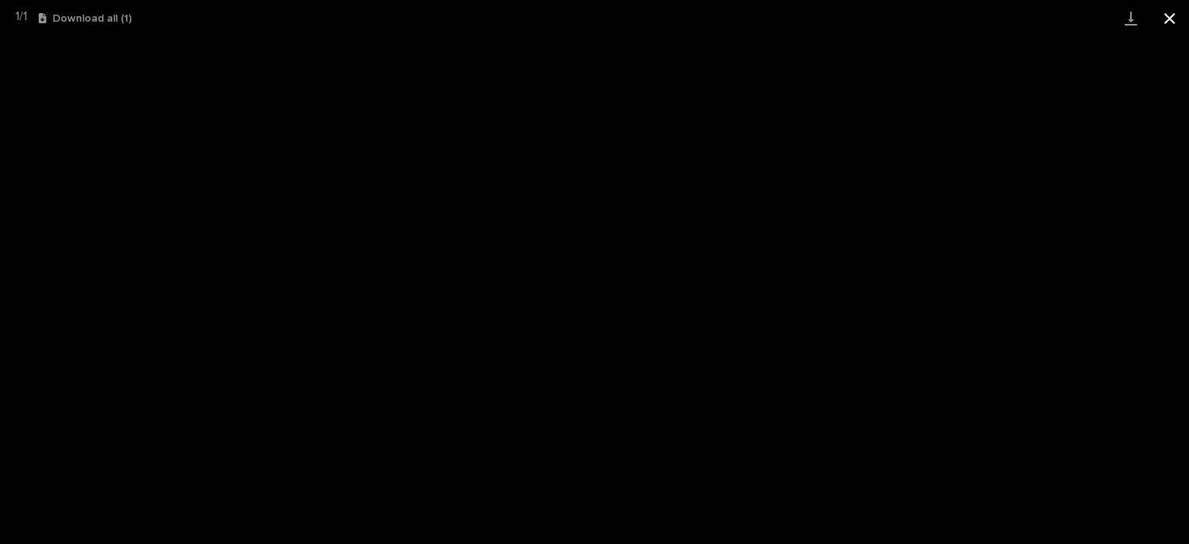
click at [1171, 25] on button "Close gallery" at bounding box center [1169, 18] width 39 height 36
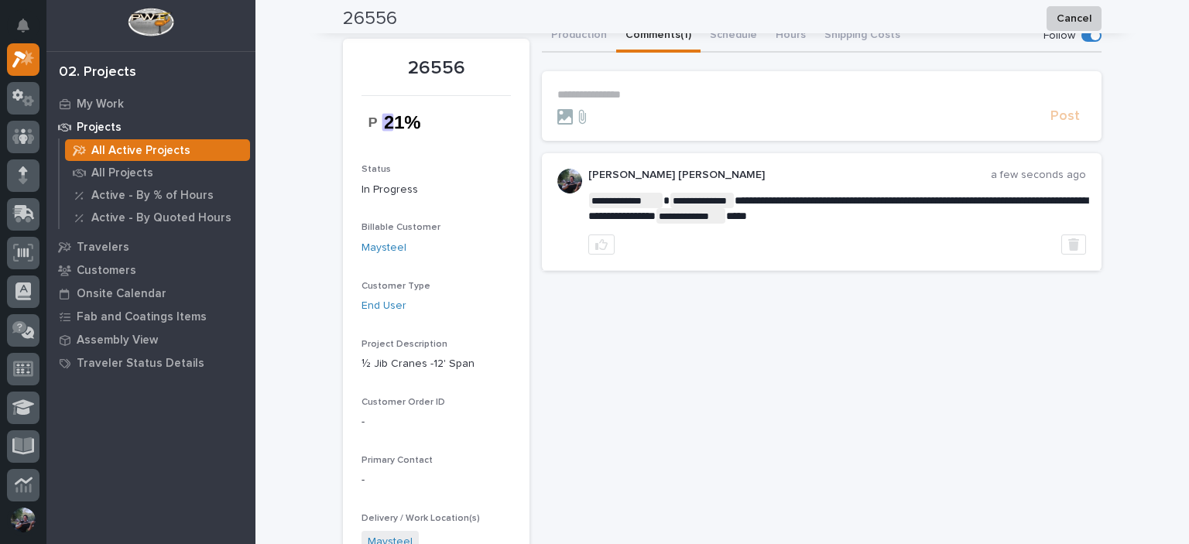
scroll to position [0, 0]
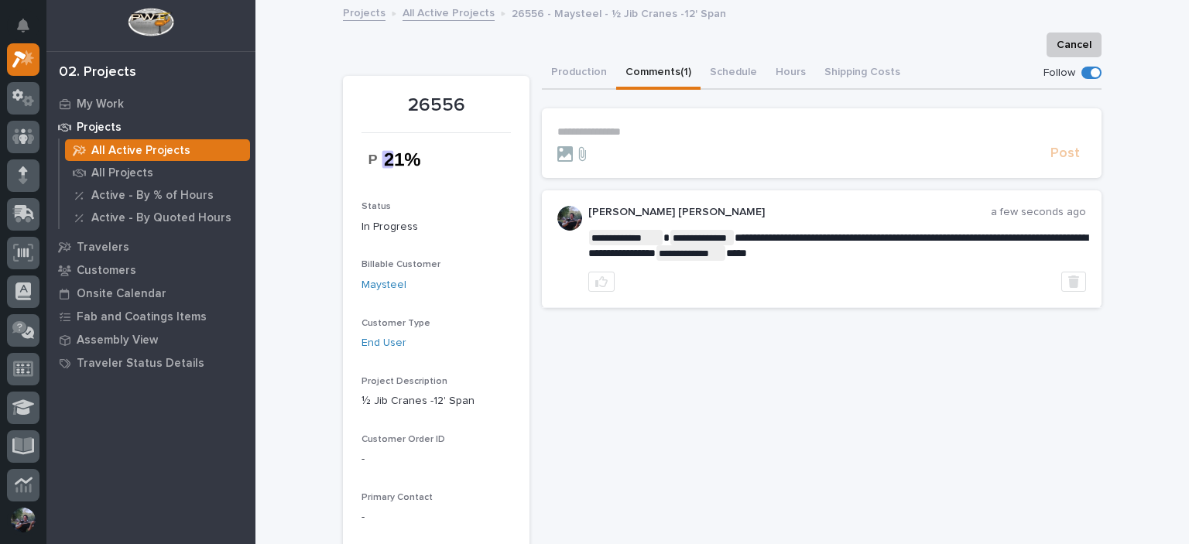
click at [542, 178] on div "**********" at bounding box center [822, 208] width 560 height 200
